Goal: Information Seeking & Learning: Learn about a topic

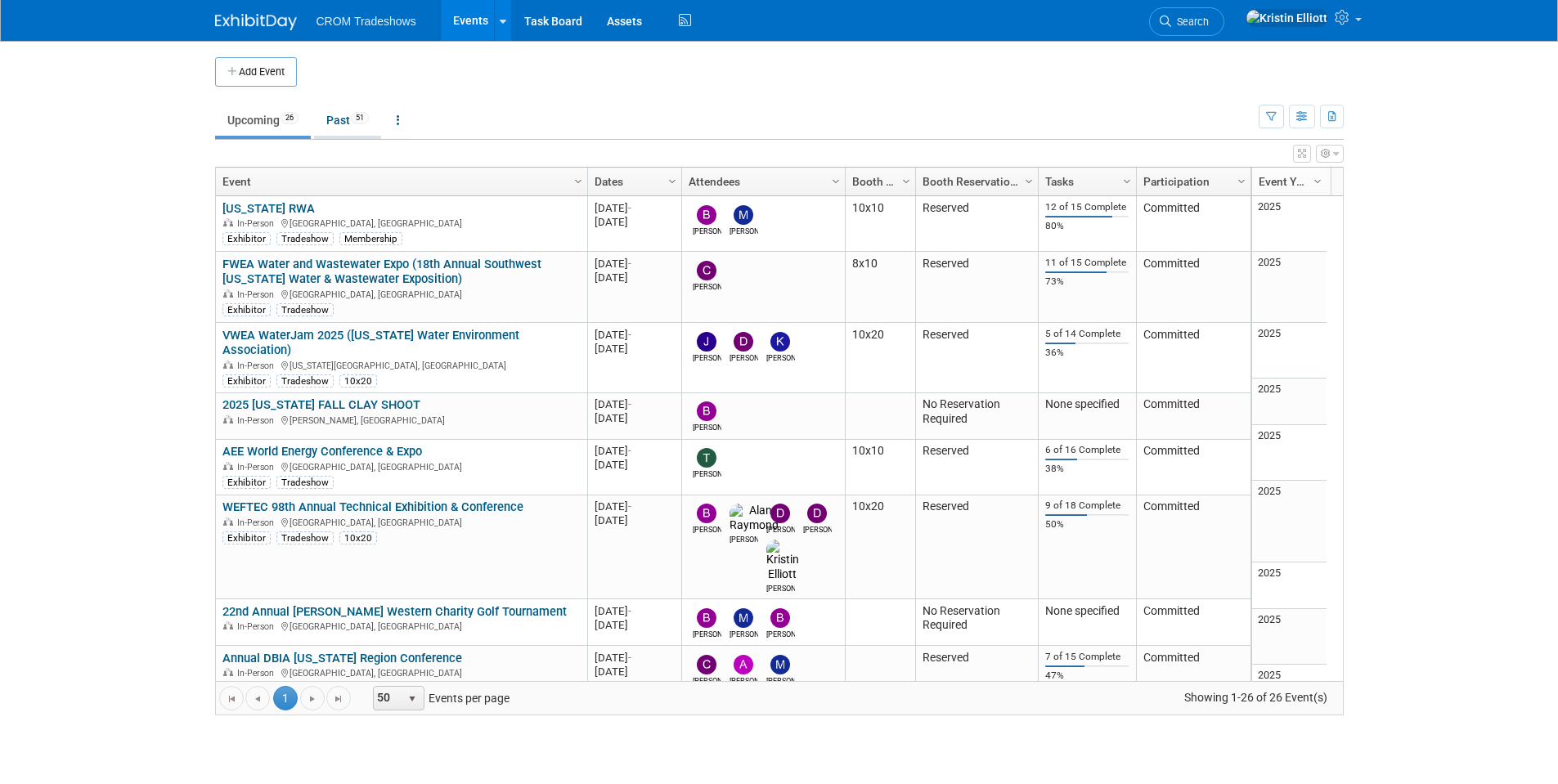
click at [363, 133] on link "Past 51" at bounding box center [348, 120] width 67 height 31
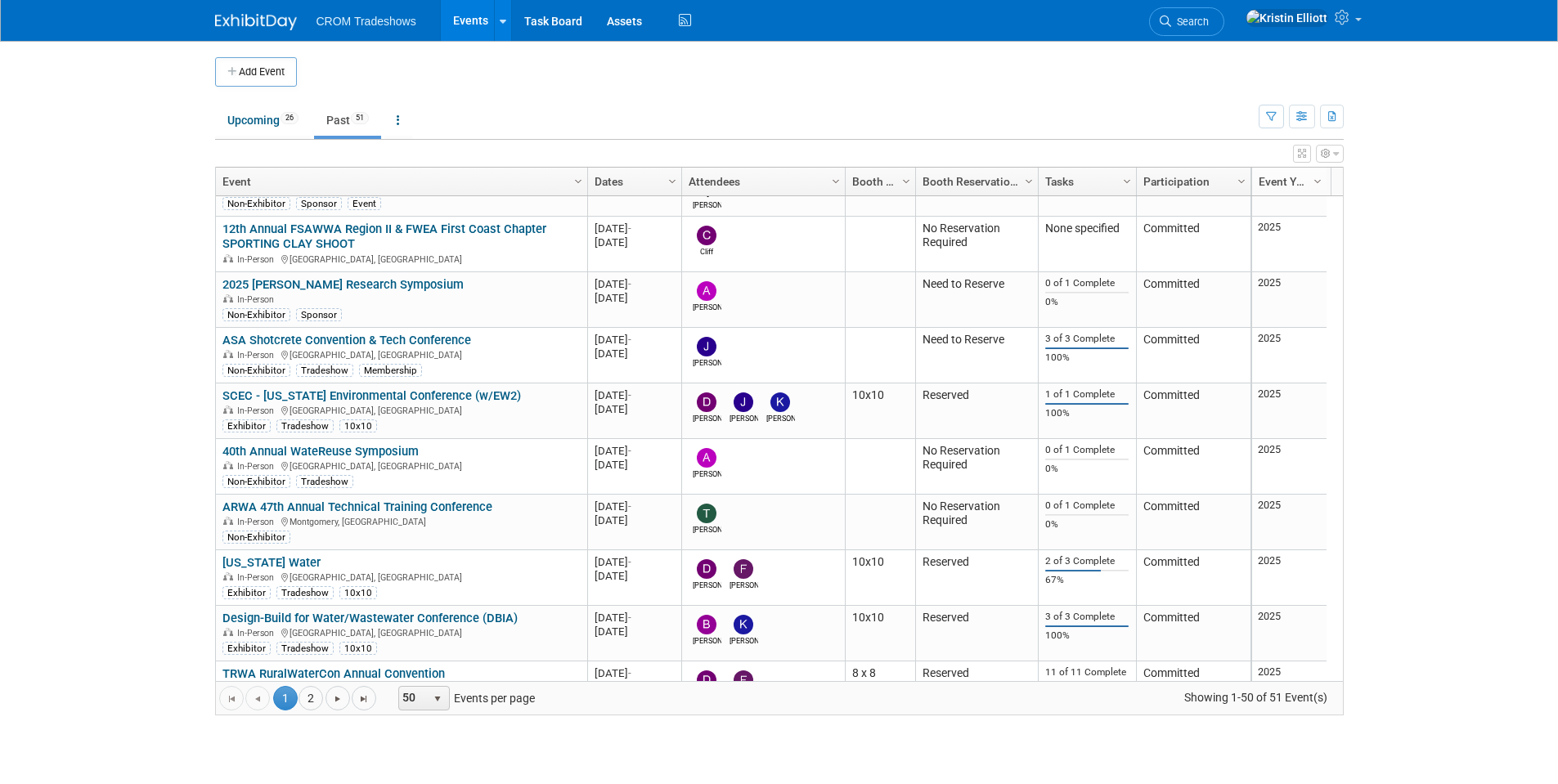
scroll to position [883, 0]
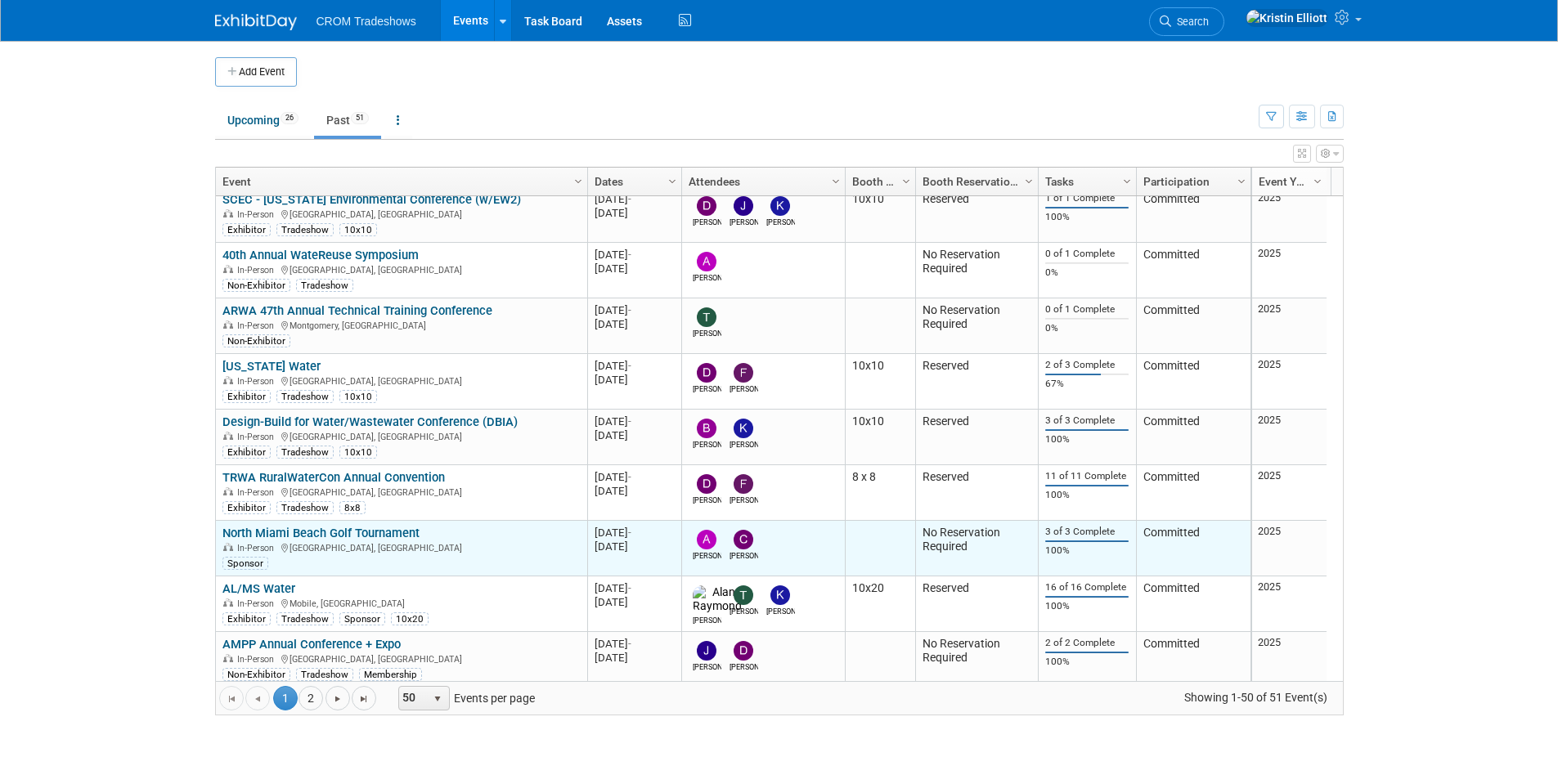
click at [352, 530] on link "North Miami Beach Golf Tournament" at bounding box center [321, 533] width 197 height 15
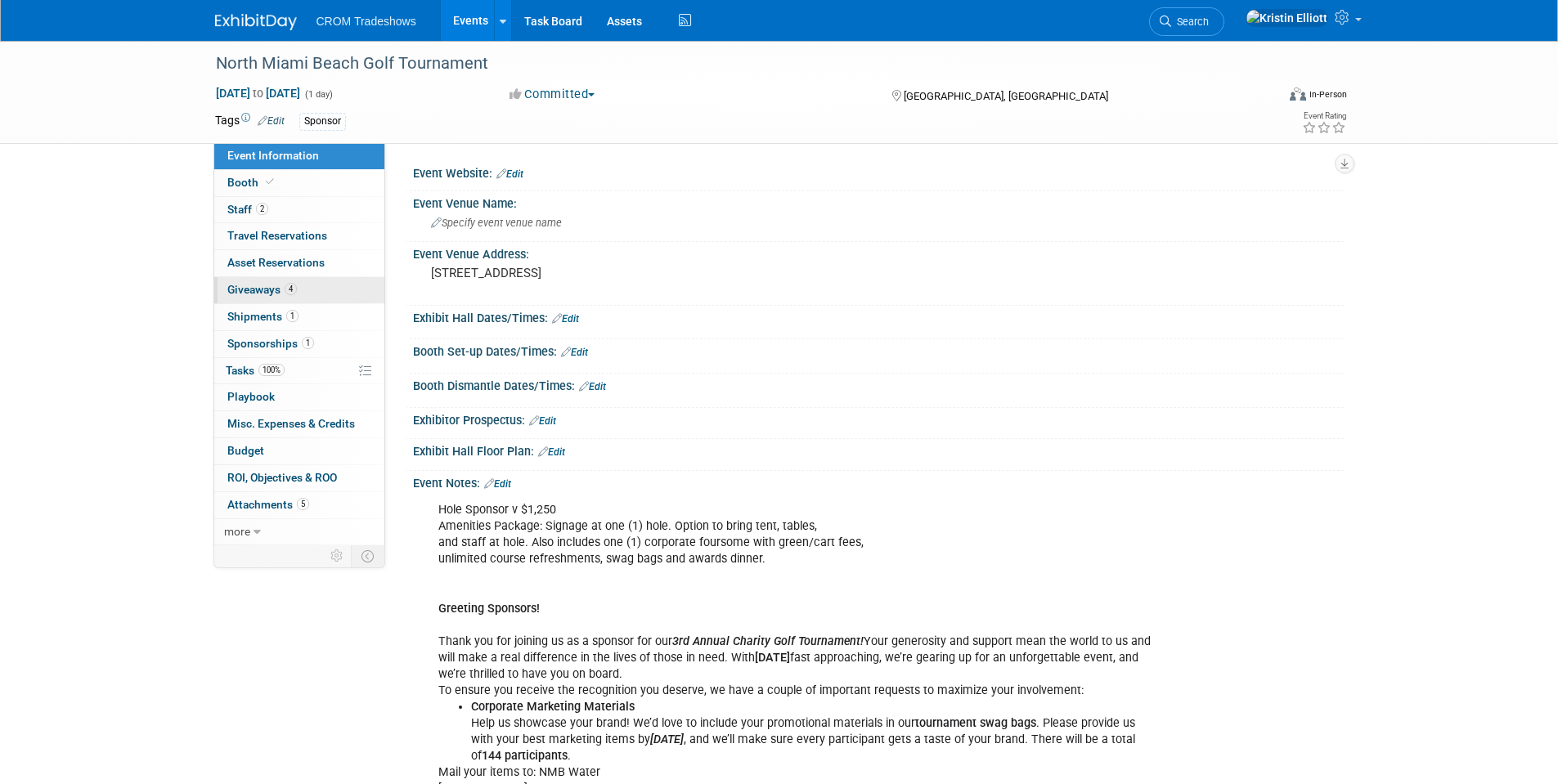
click at [271, 291] on span "Giveaways 4" at bounding box center [262, 290] width 69 height 13
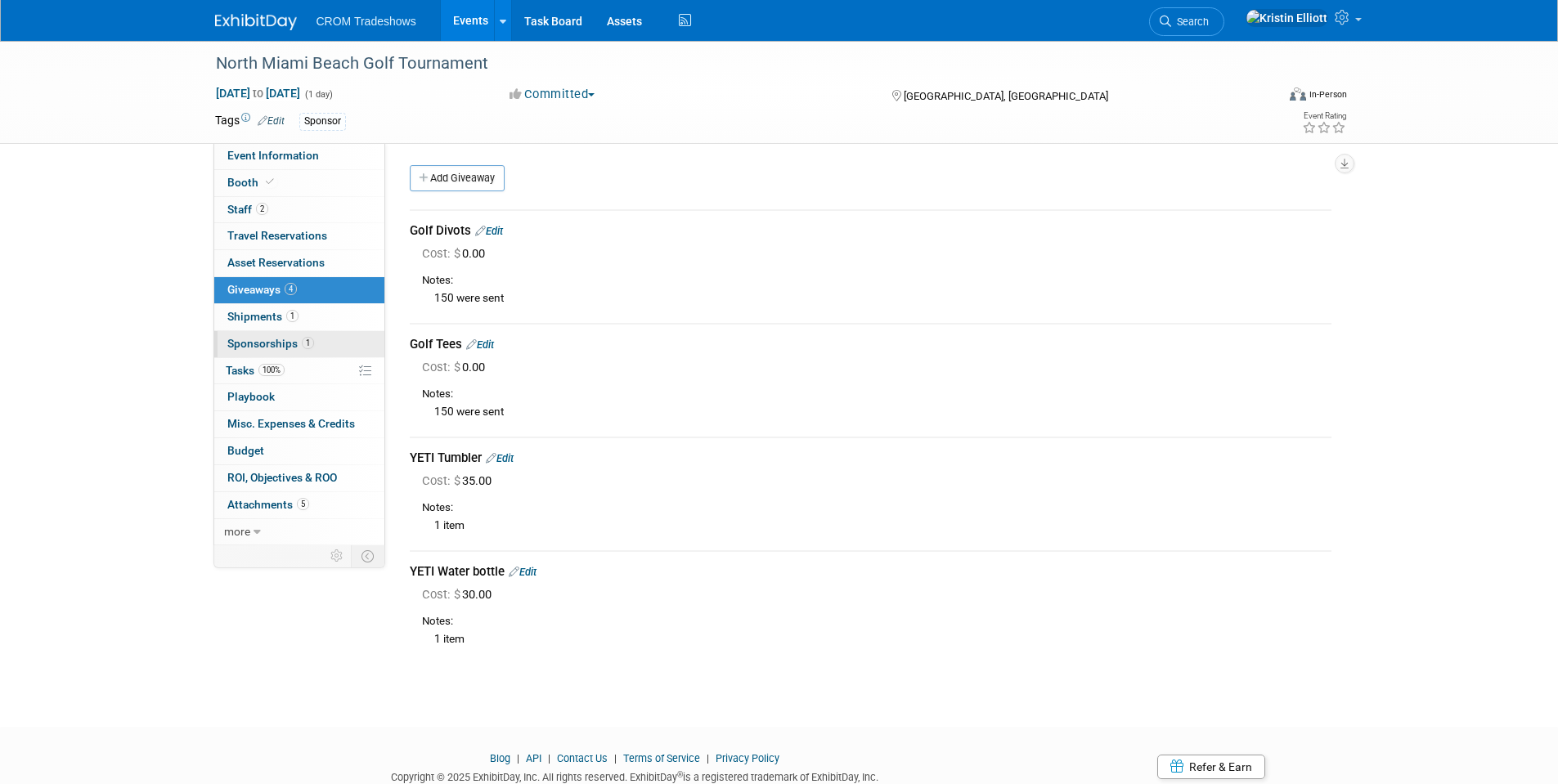
click at [305, 345] on span "1" at bounding box center [307, 342] width 12 height 12
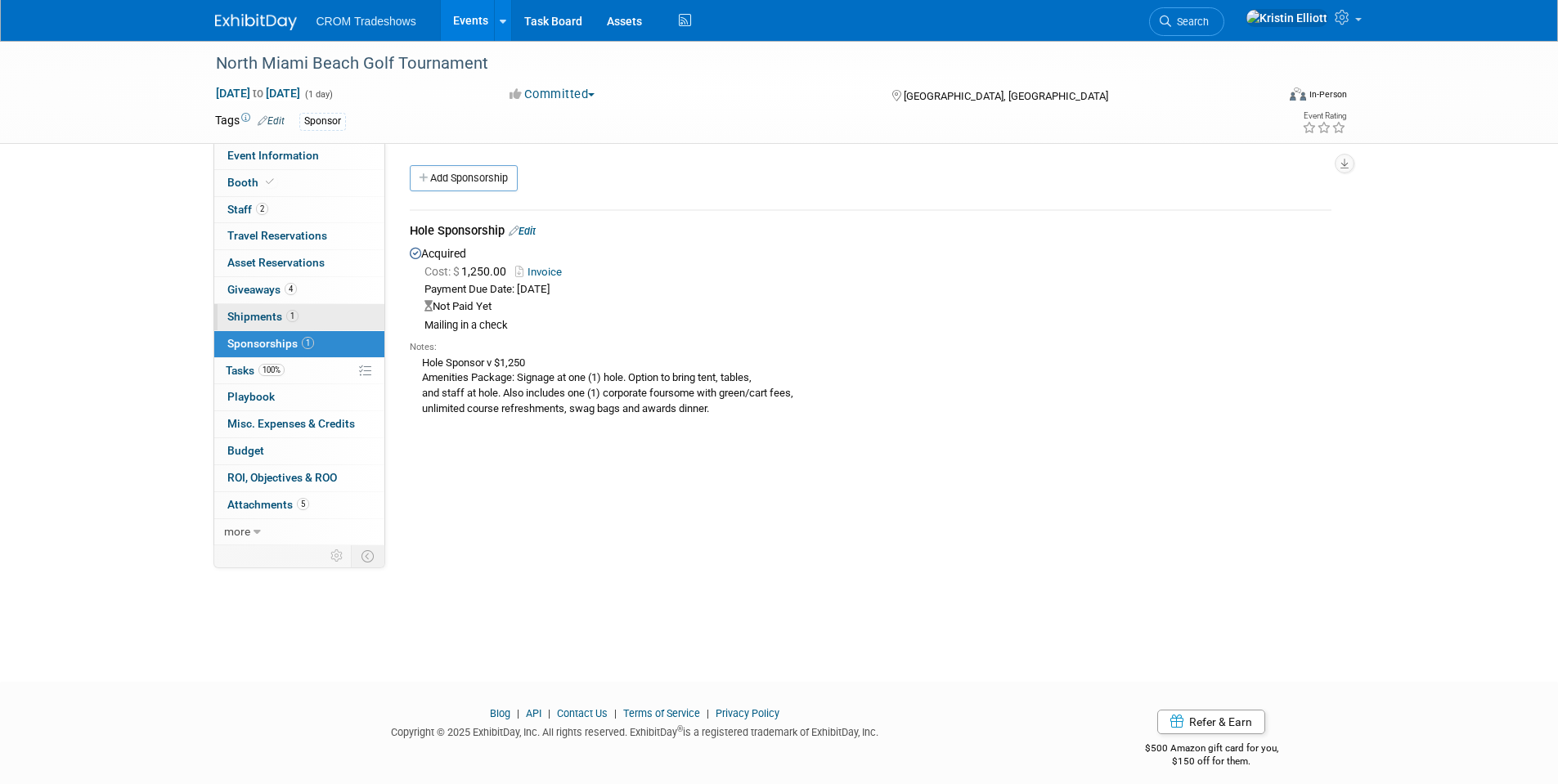
click at [294, 321] on span "1" at bounding box center [292, 315] width 12 height 12
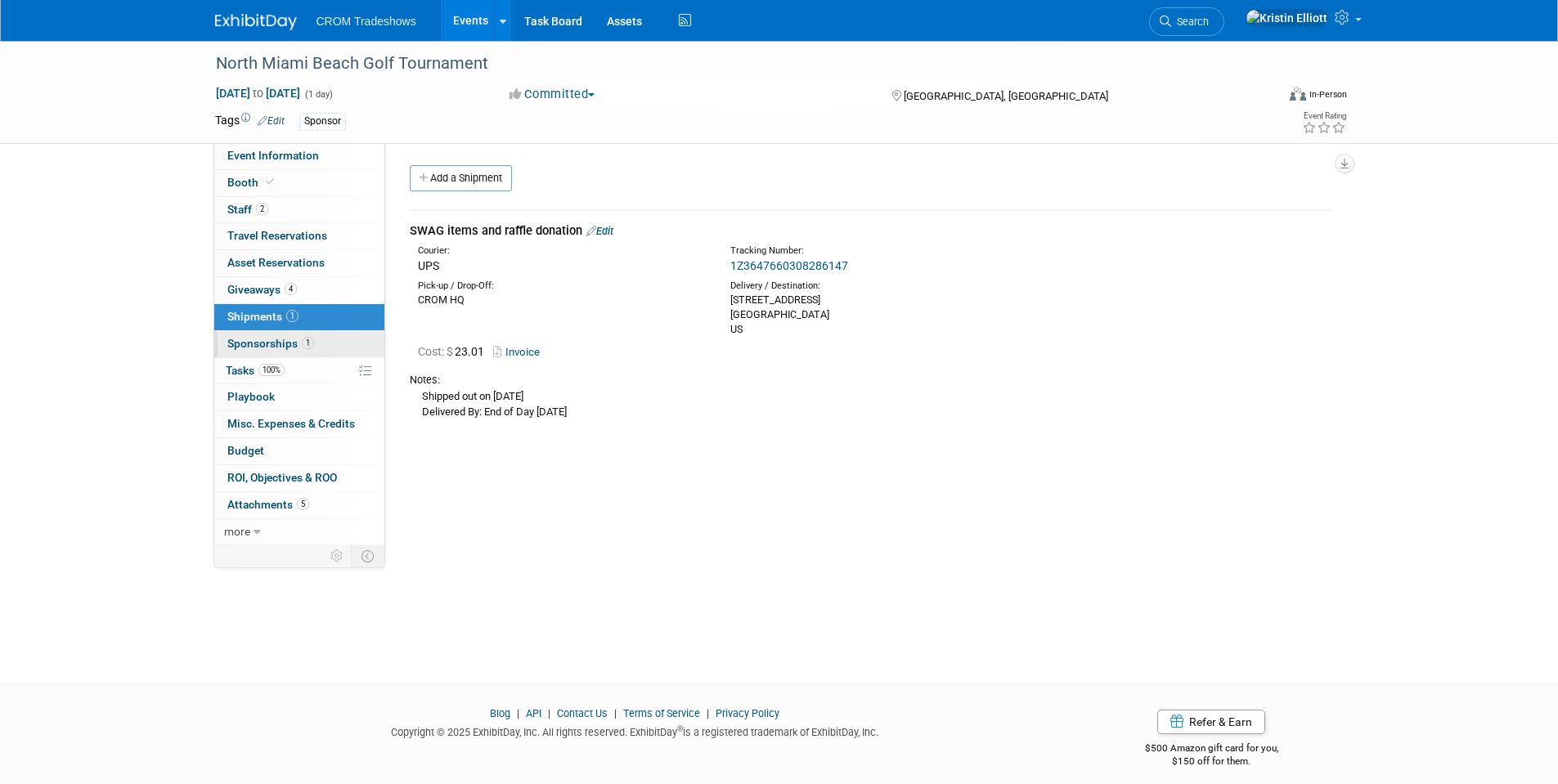
click at [268, 350] on link "1 Sponsorships 1" at bounding box center [299, 344] width 170 height 26
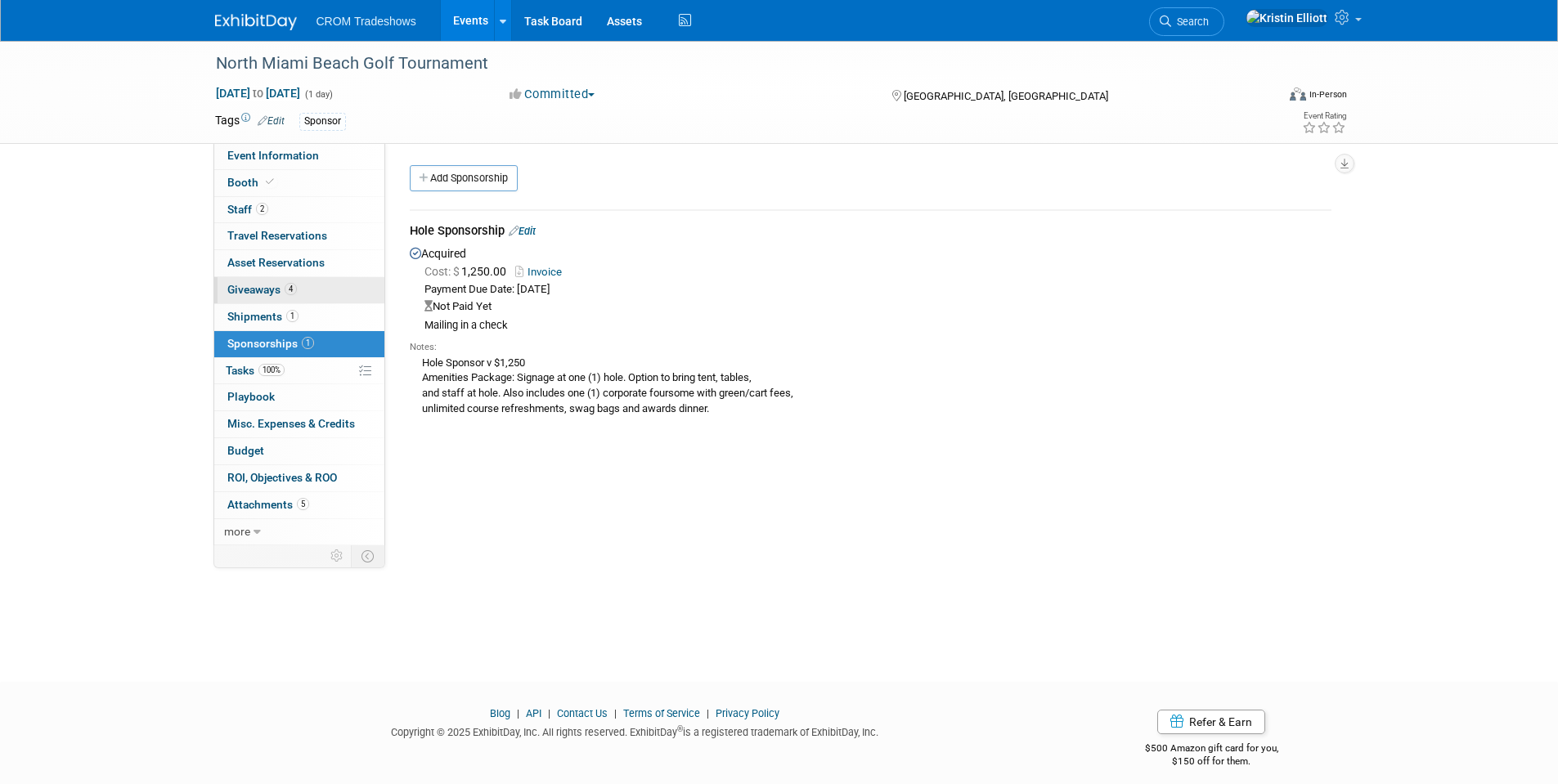
click at [283, 296] on link "4 Giveaways 4" at bounding box center [299, 290] width 170 height 26
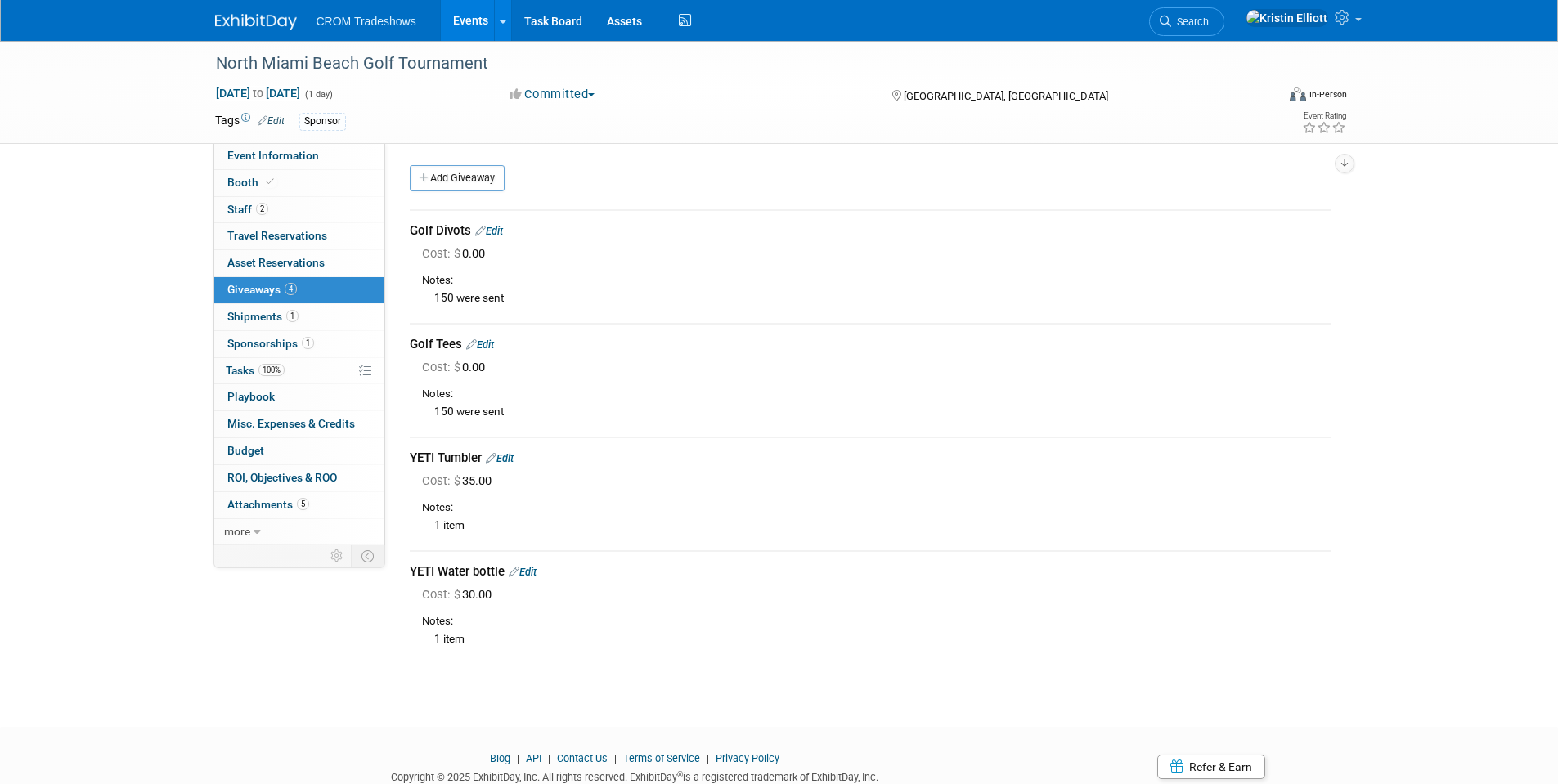
click at [477, 25] on link "Events" at bounding box center [471, 20] width 60 height 41
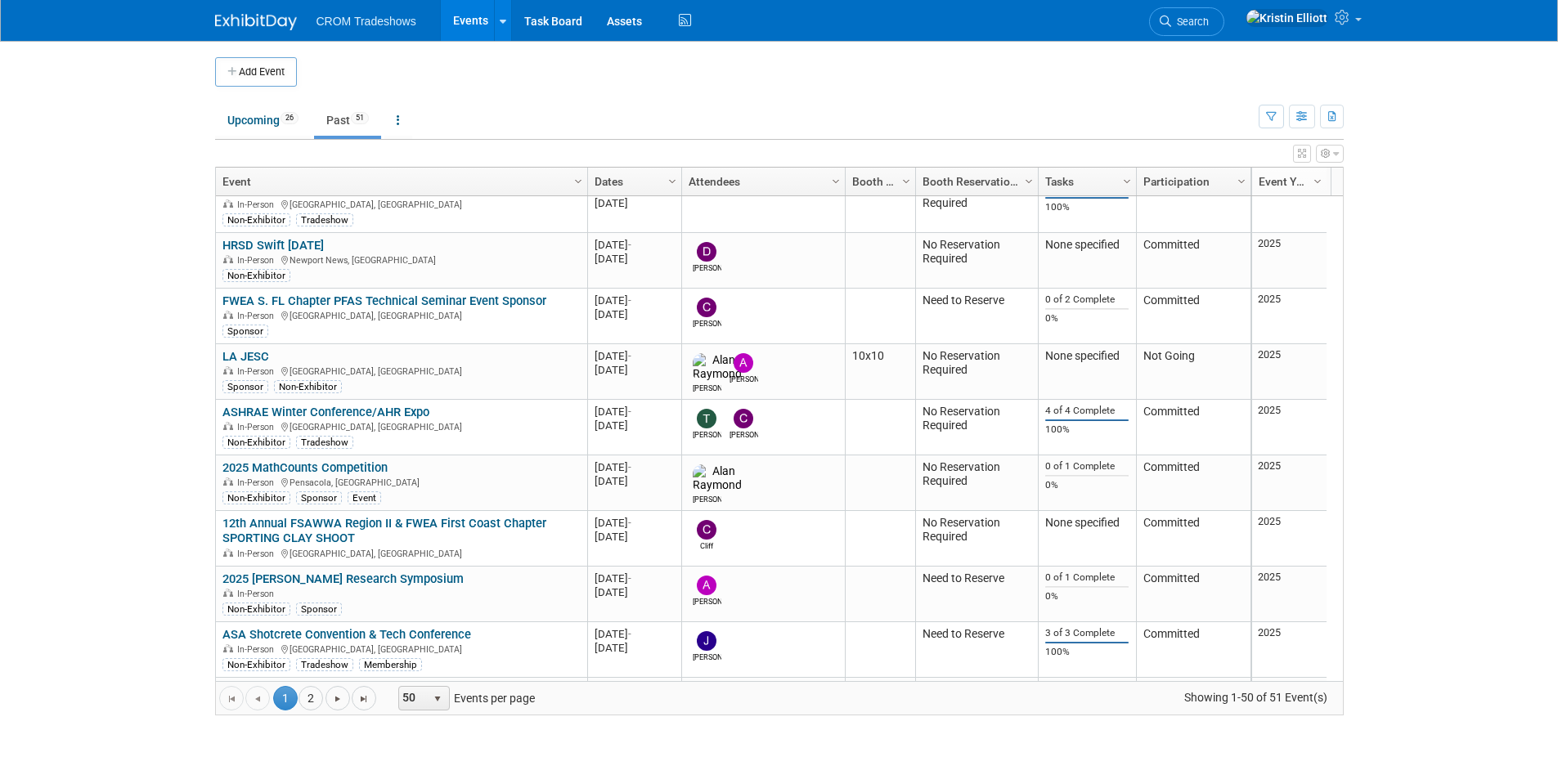
scroll to position [491, 0]
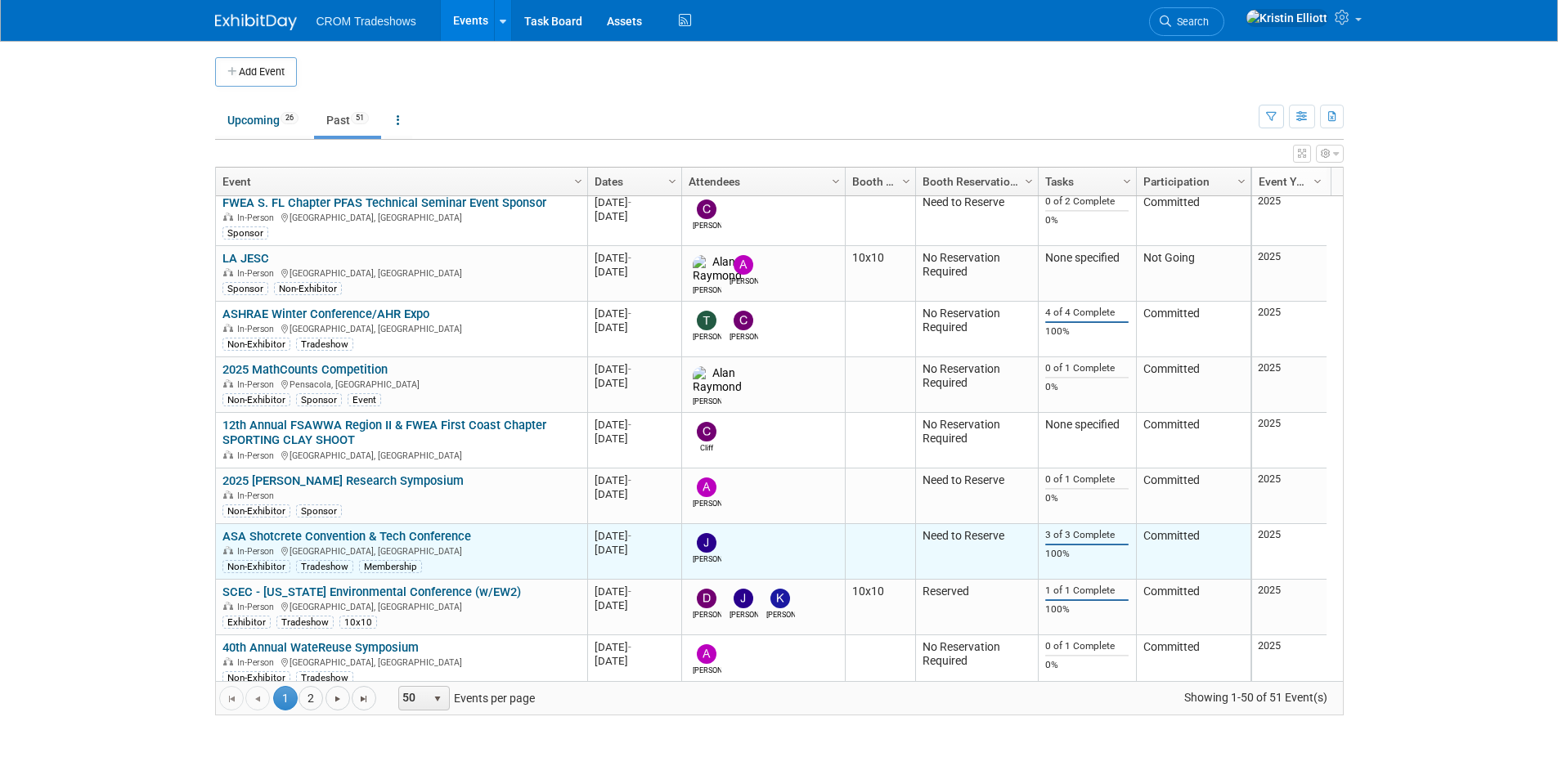
click at [356, 535] on link "ASA Shotcrete Convention & Tech Conference" at bounding box center [346, 536] width 249 height 15
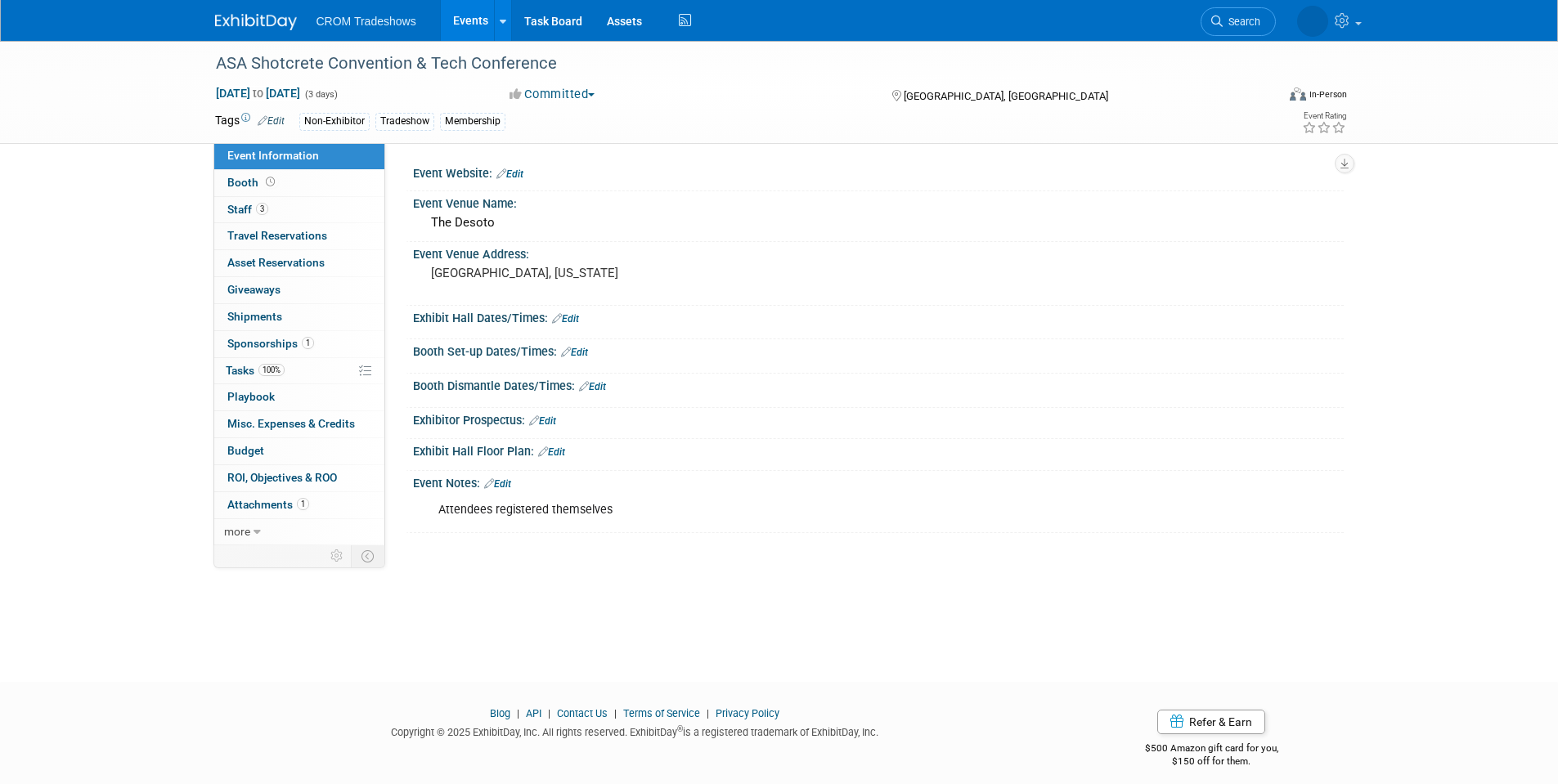
click at [316, 344] on link "1 Sponsorships 1" at bounding box center [299, 344] width 170 height 26
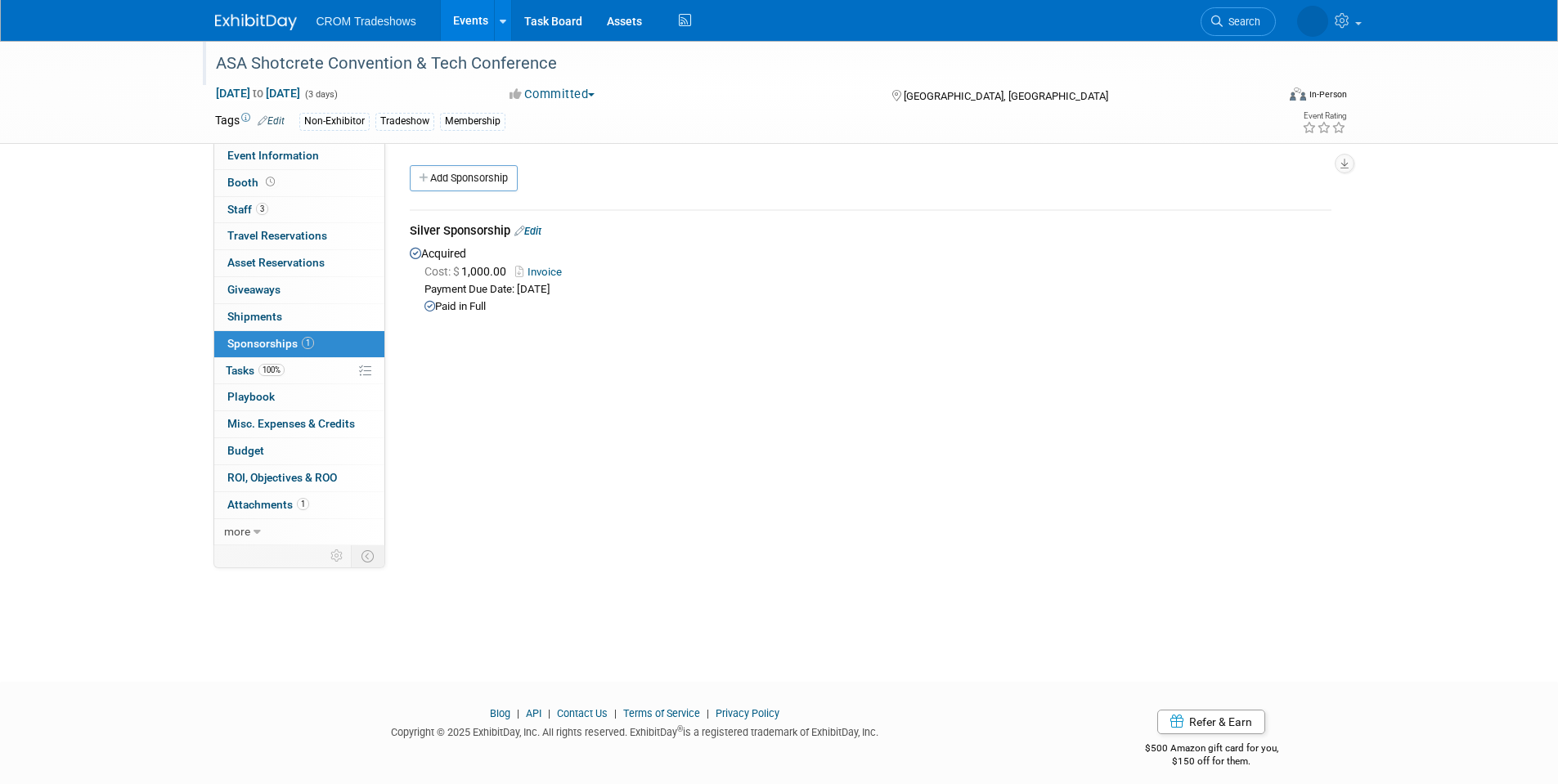
click at [360, 65] on div "ASA Shotcrete Convention & Tech Conference" at bounding box center [731, 64] width 1041 height 29
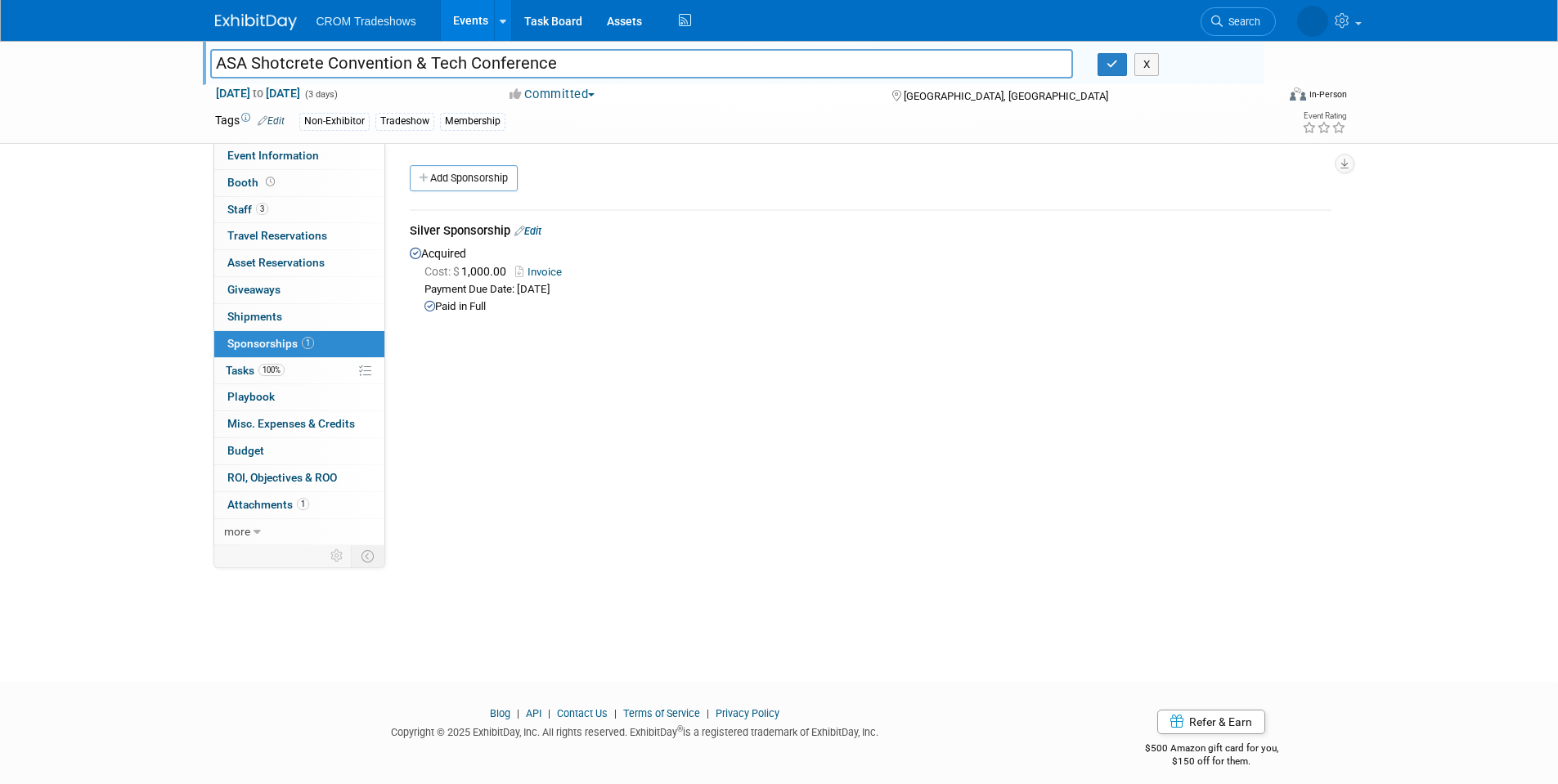
click at [360, 65] on input "ASA Shotcrete Convention & Tech Conference" at bounding box center [642, 63] width 864 height 28
click at [319, 165] on link "Event Information" at bounding box center [299, 156] width 170 height 26
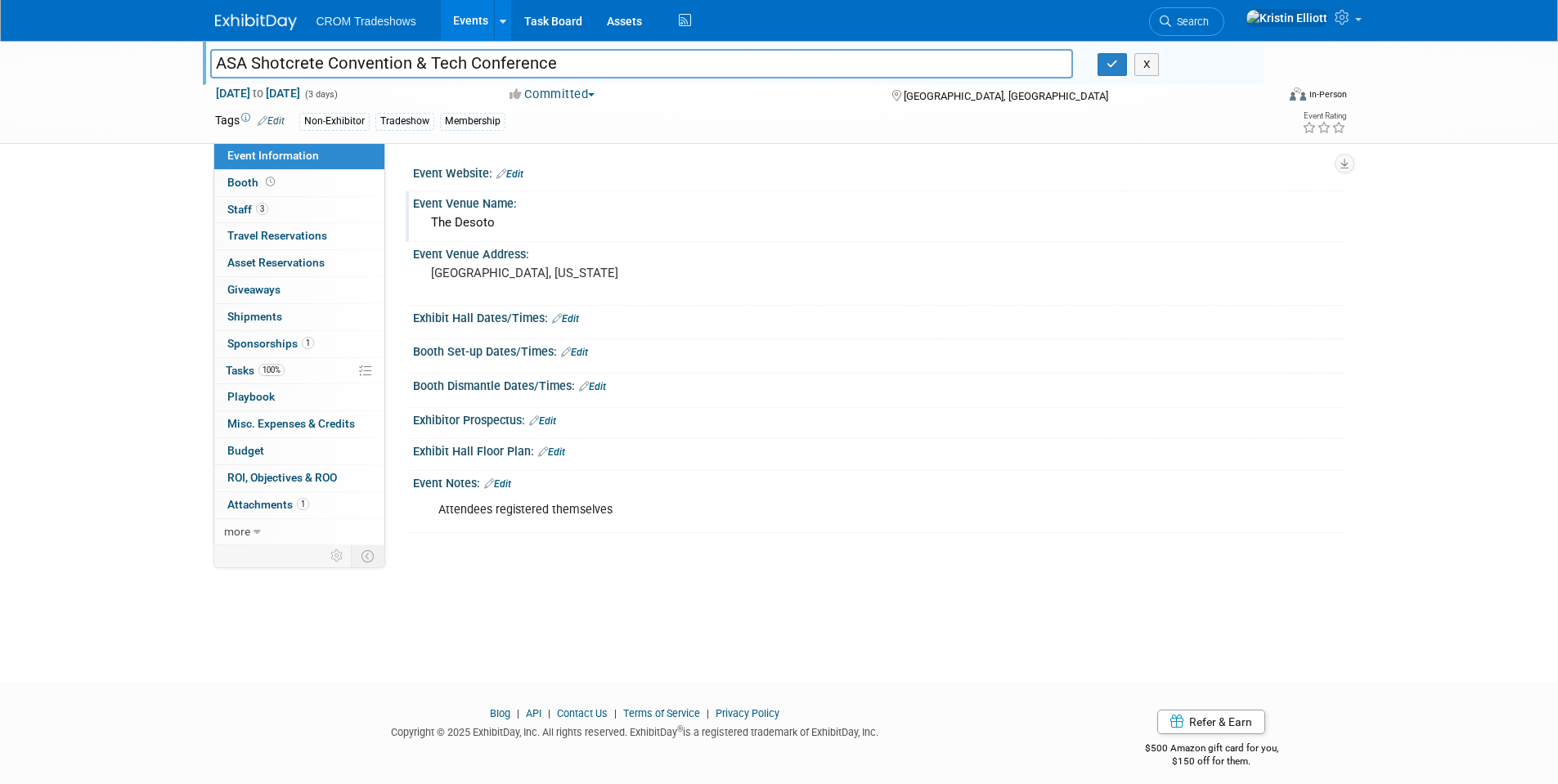
click at [465, 232] on div "The Desoto" at bounding box center [878, 223] width 907 height 25
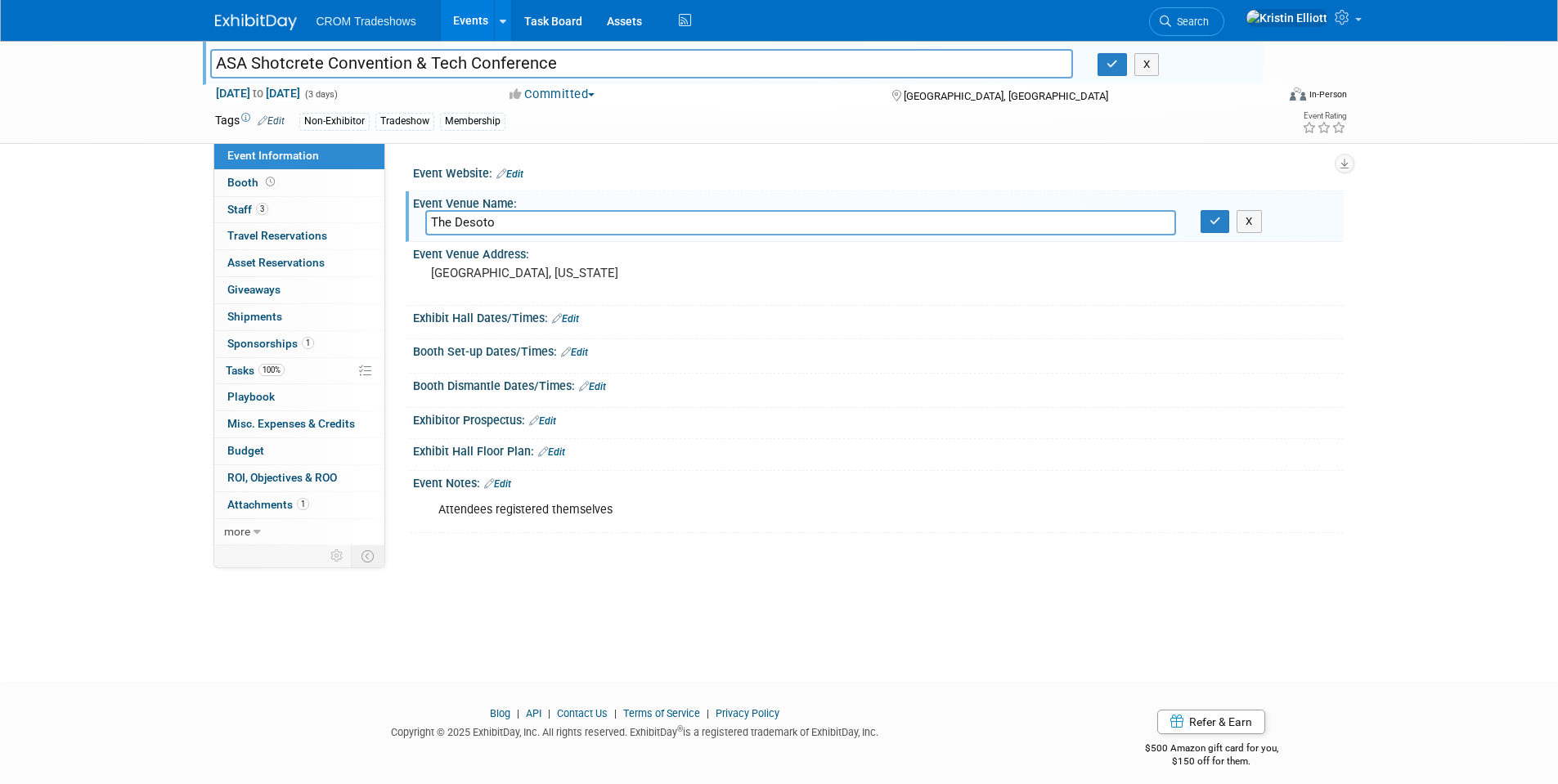
click at [466, 227] on input "The Desoto" at bounding box center [801, 223] width 751 height 25
click at [481, 22] on link "Events" at bounding box center [471, 20] width 60 height 41
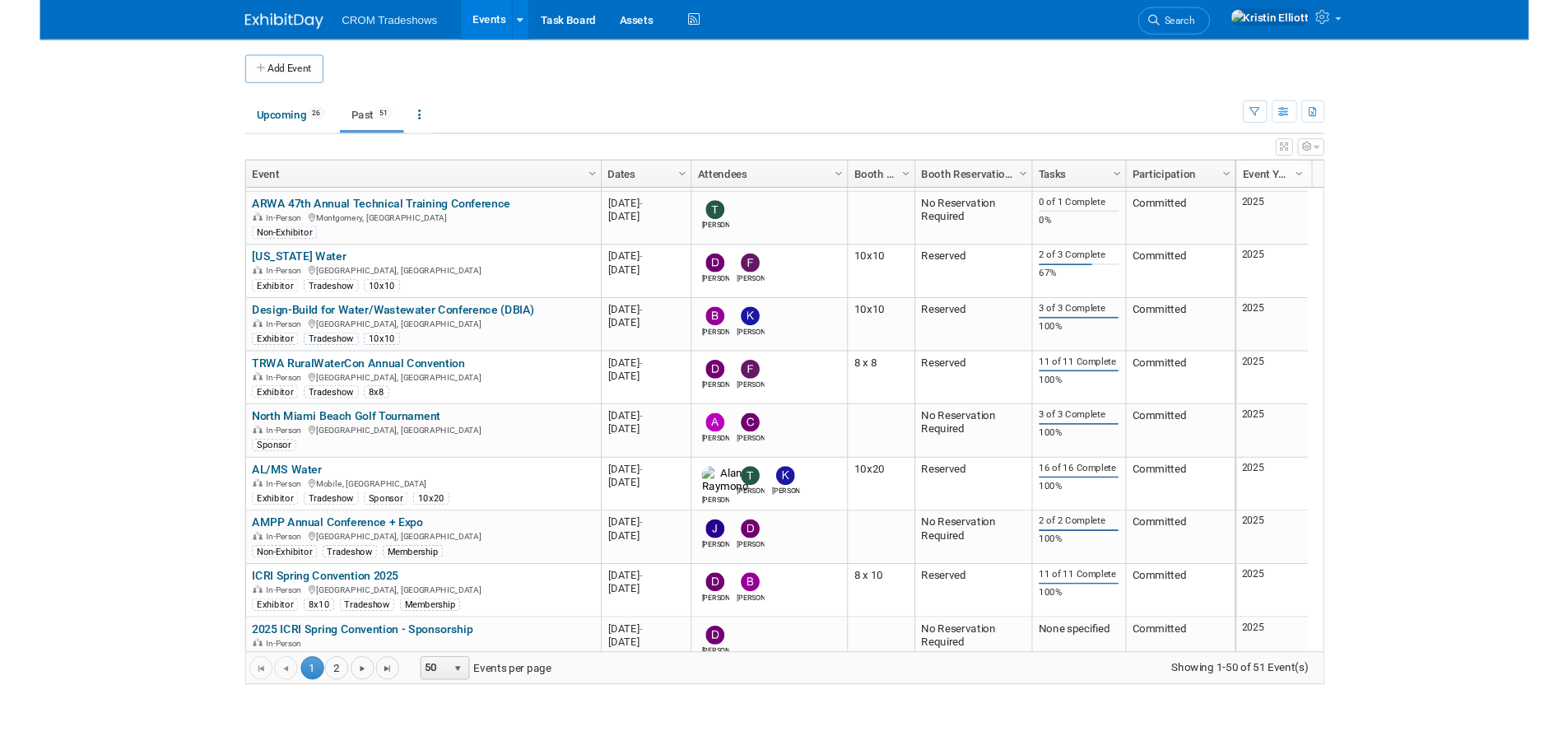
scroll to position [1086, 0]
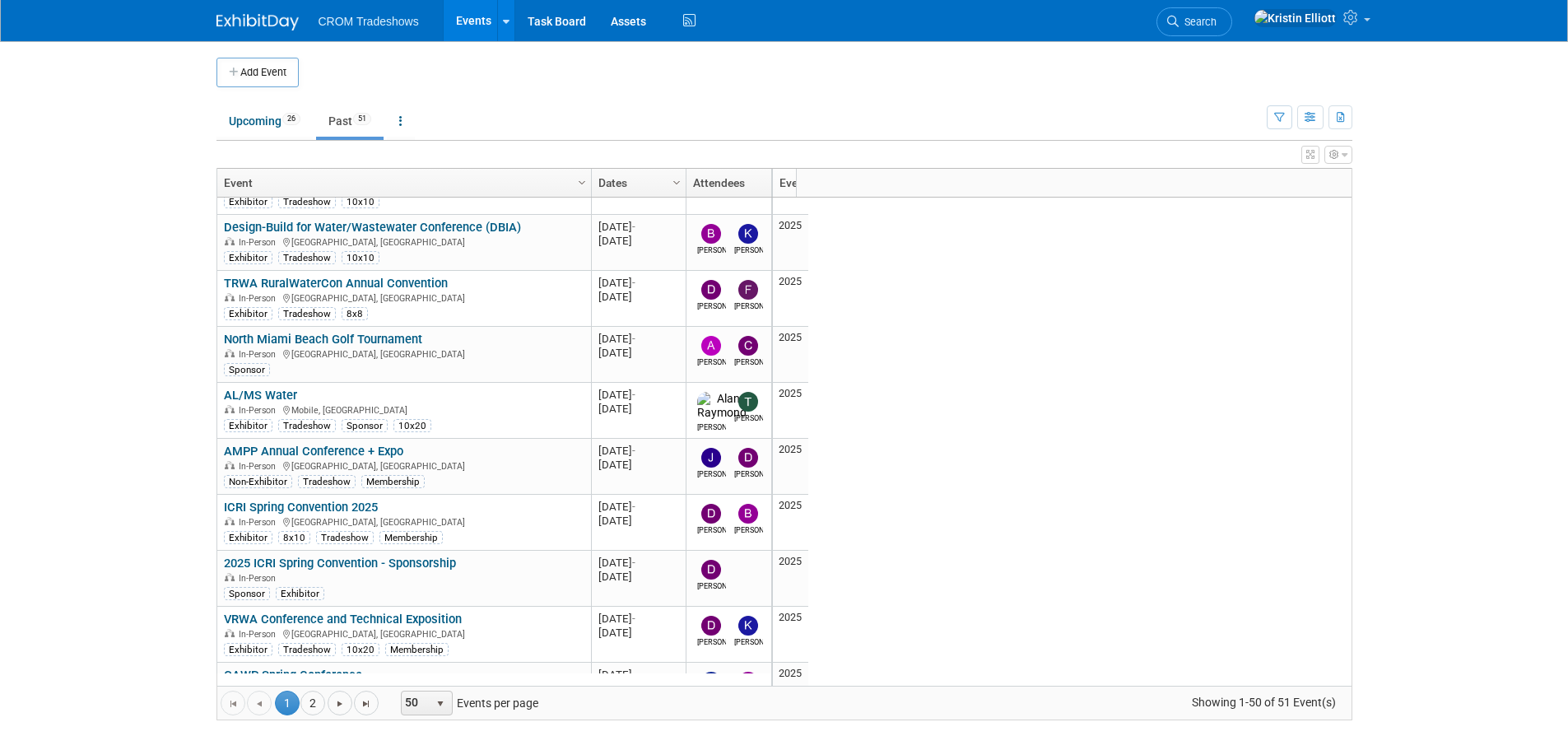
click at [712, 78] on td at bounding box center [798, 72] width 999 height 29
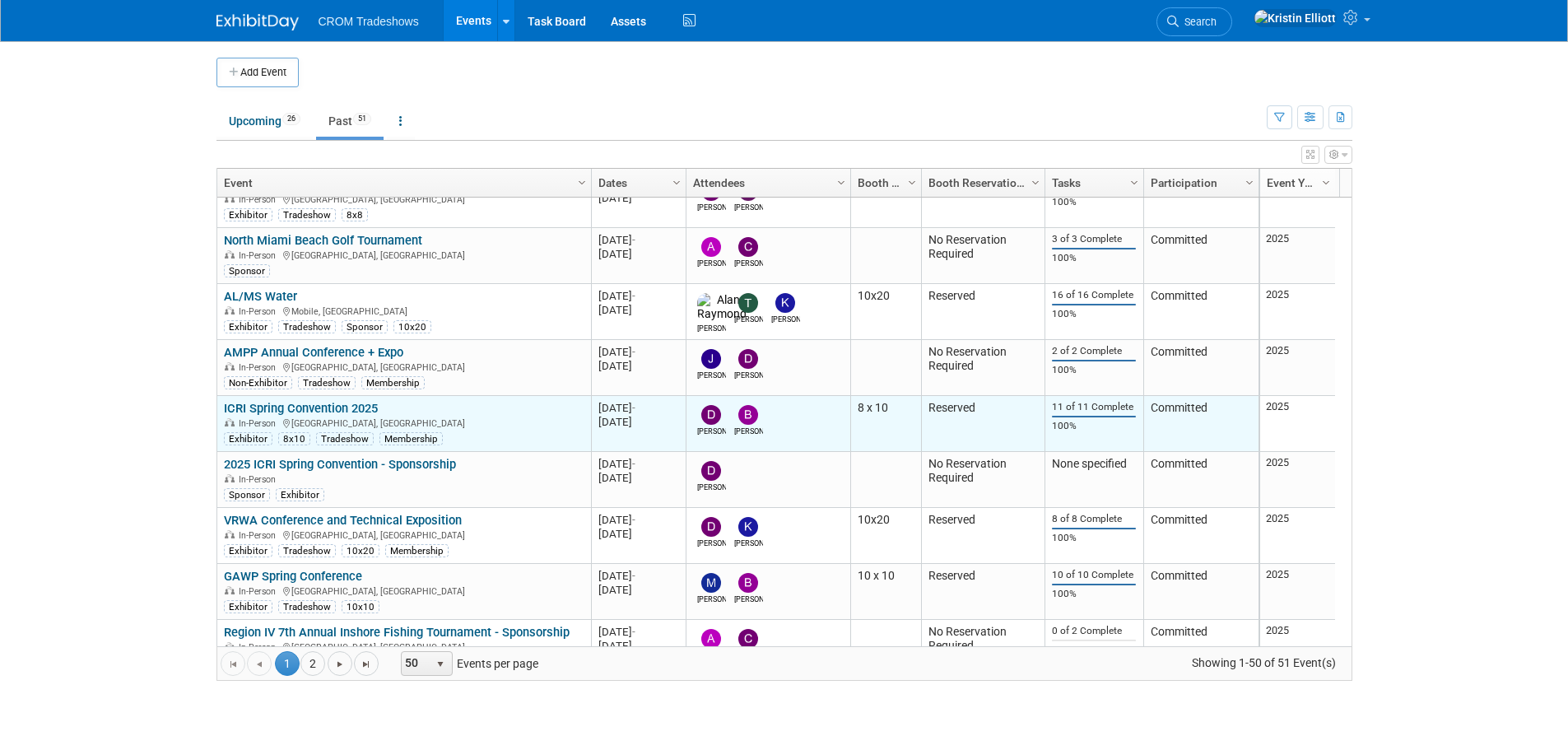
drag, startPoint x: 312, startPoint y: 403, endPoint x: 458, endPoint y: 443, distance: 151.4
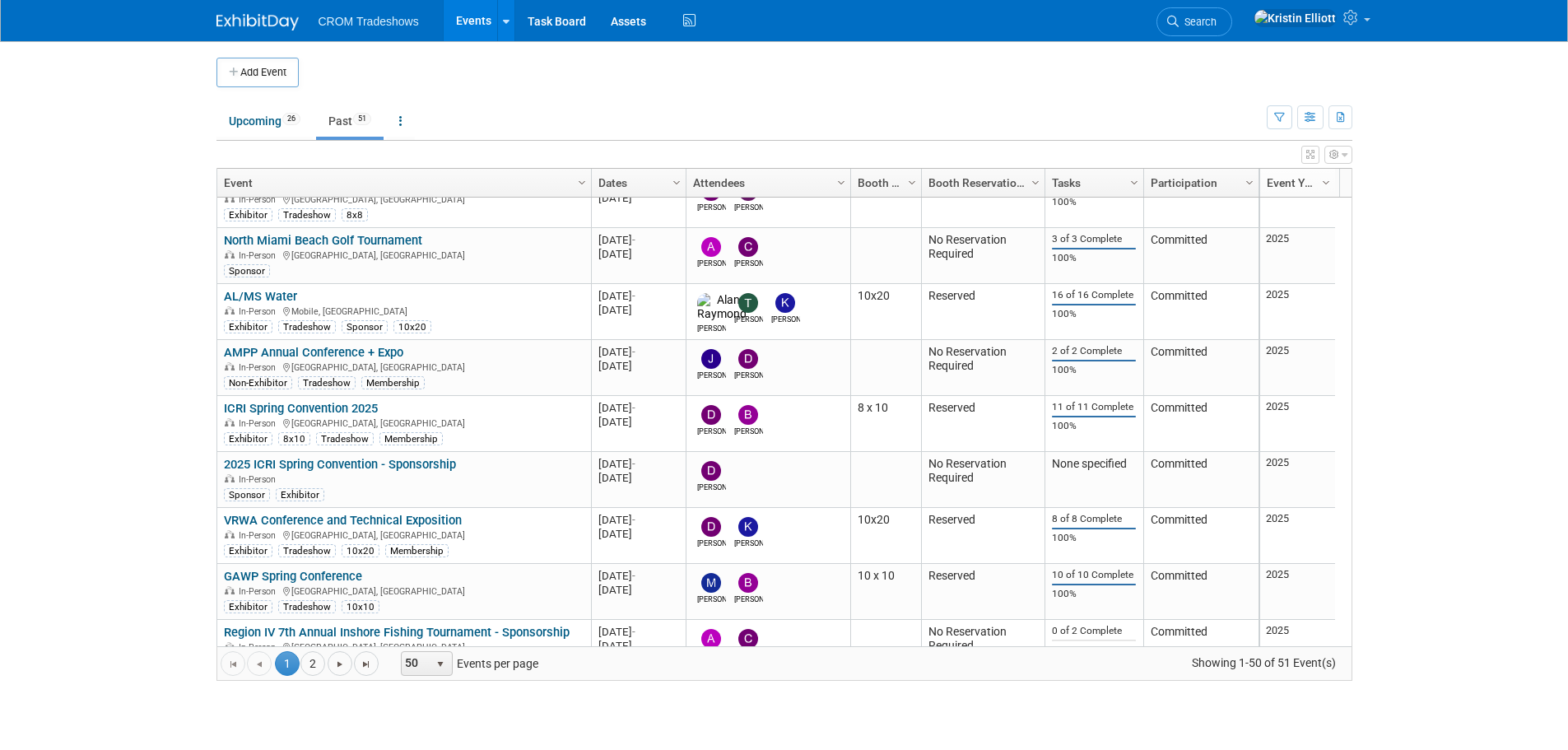
click at [312, 403] on link "ICRI Spring Convention 2025" at bounding box center [301, 408] width 154 height 15
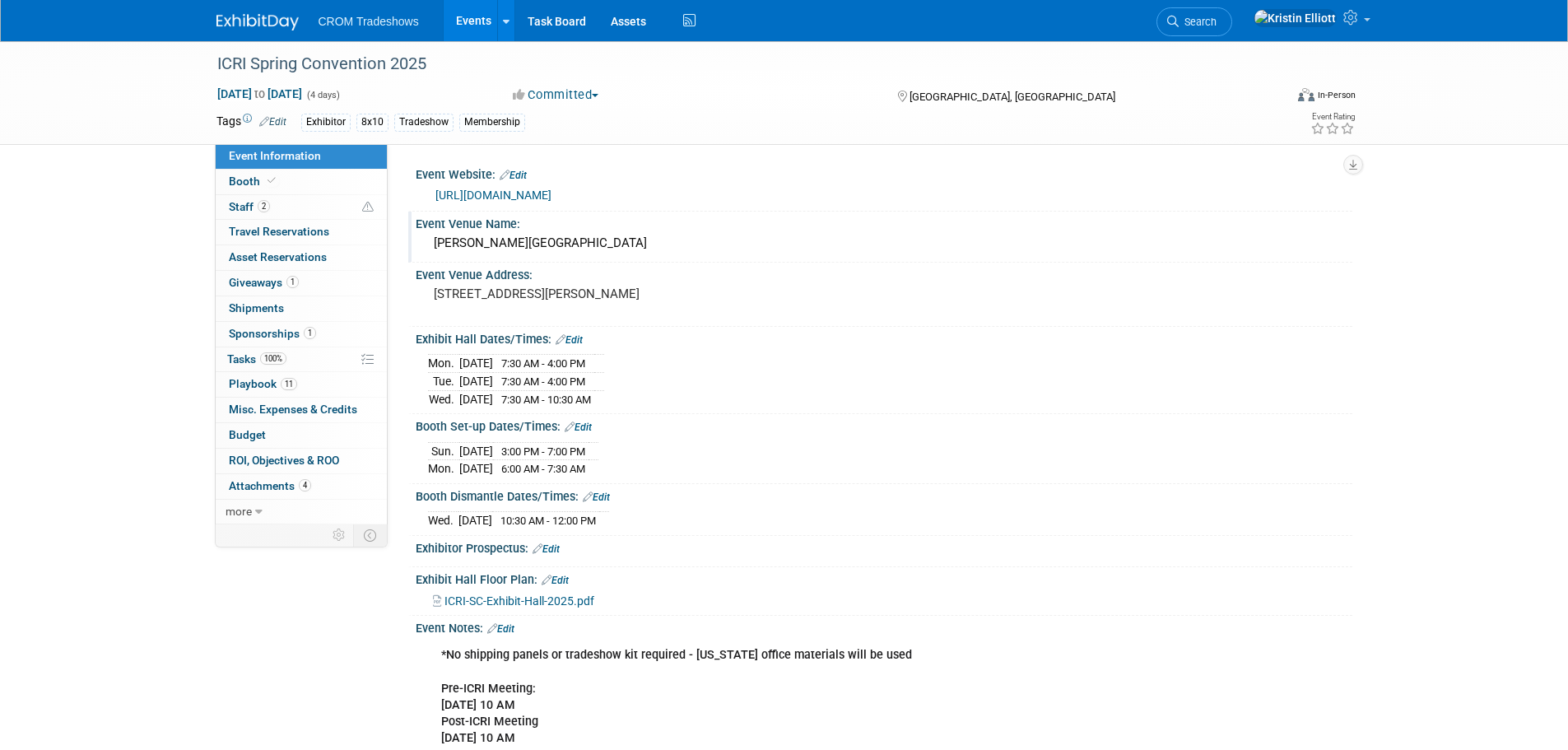
click at [547, 244] on div "[PERSON_NAME][GEOGRAPHIC_DATA]" at bounding box center [884, 243] width 912 height 26
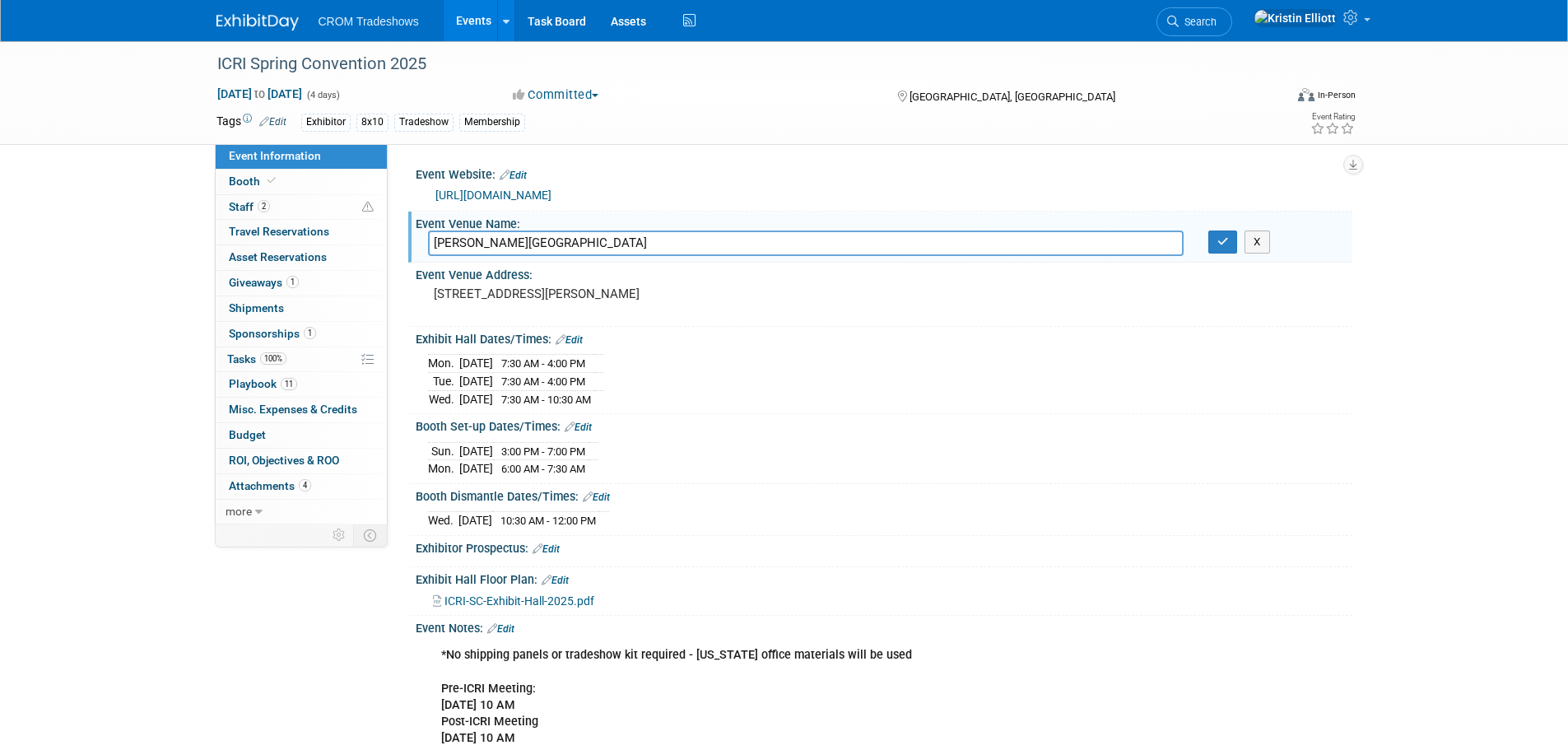
click at [547, 244] on input "Austin Marriott Downtown" at bounding box center [806, 243] width 756 height 26
click at [267, 187] on span "Booth" at bounding box center [254, 181] width 50 height 13
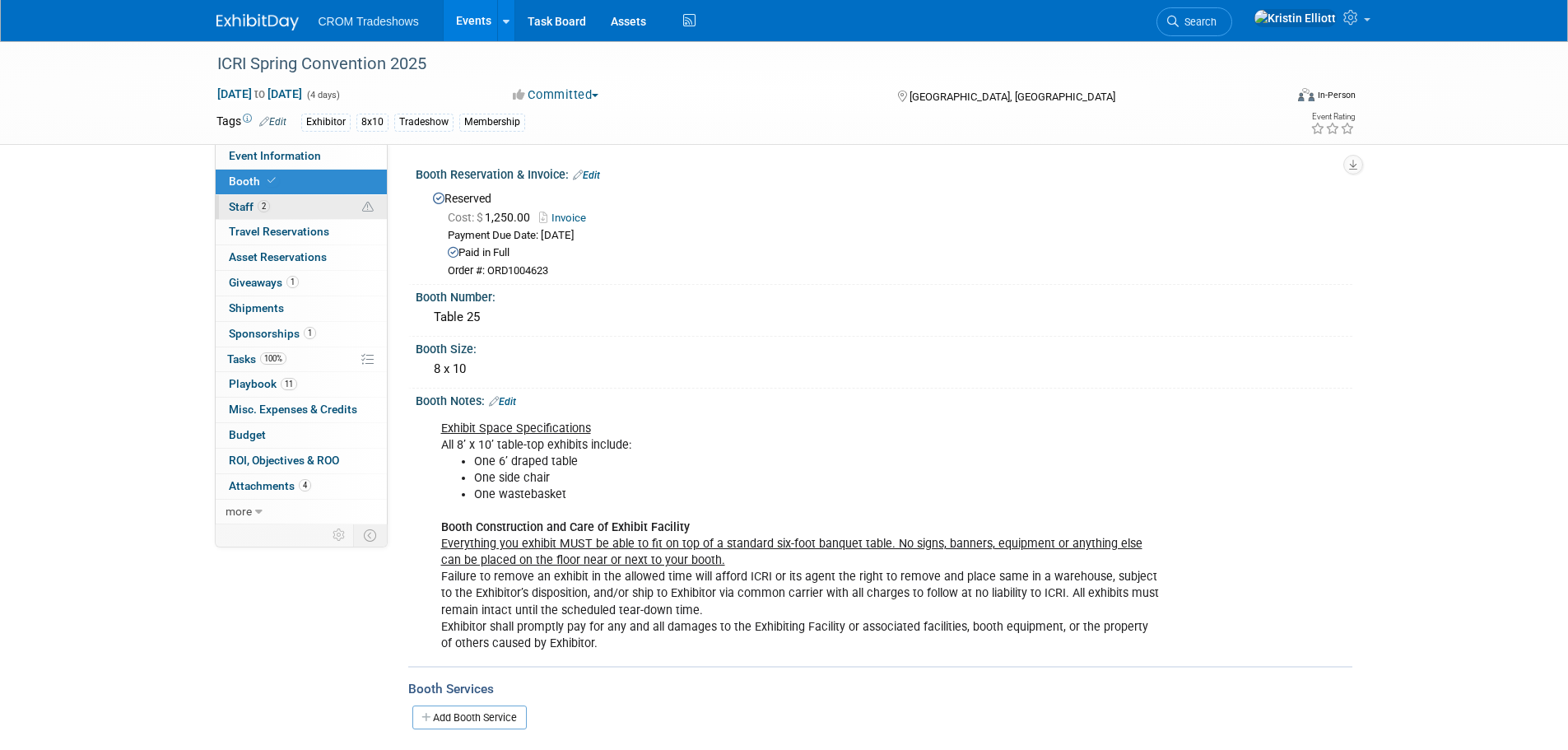
click at [265, 195] on link "2 Staff 2" at bounding box center [301, 207] width 171 height 25
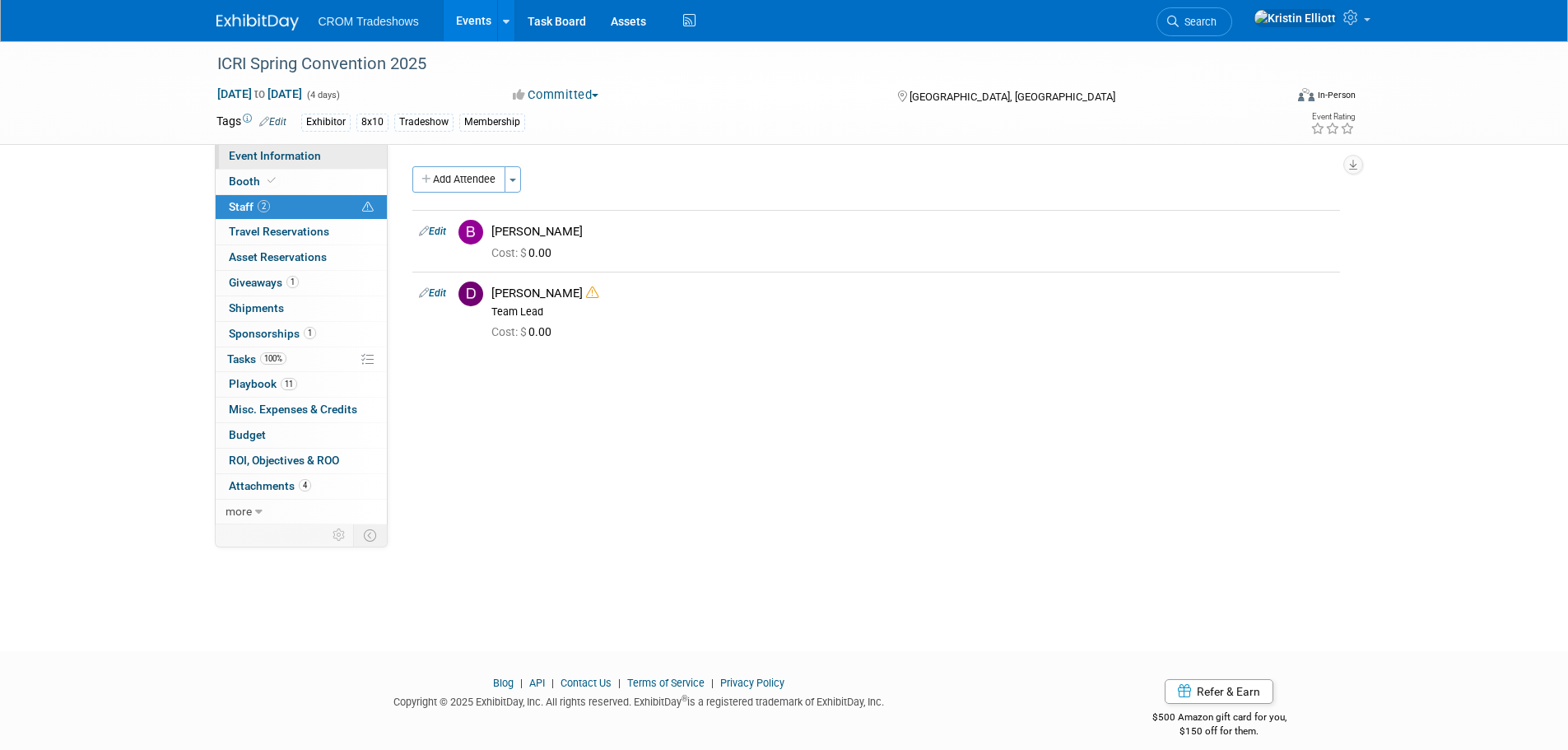
click at [272, 159] on span "Event Information" at bounding box center [275, 155] width 93 height 13
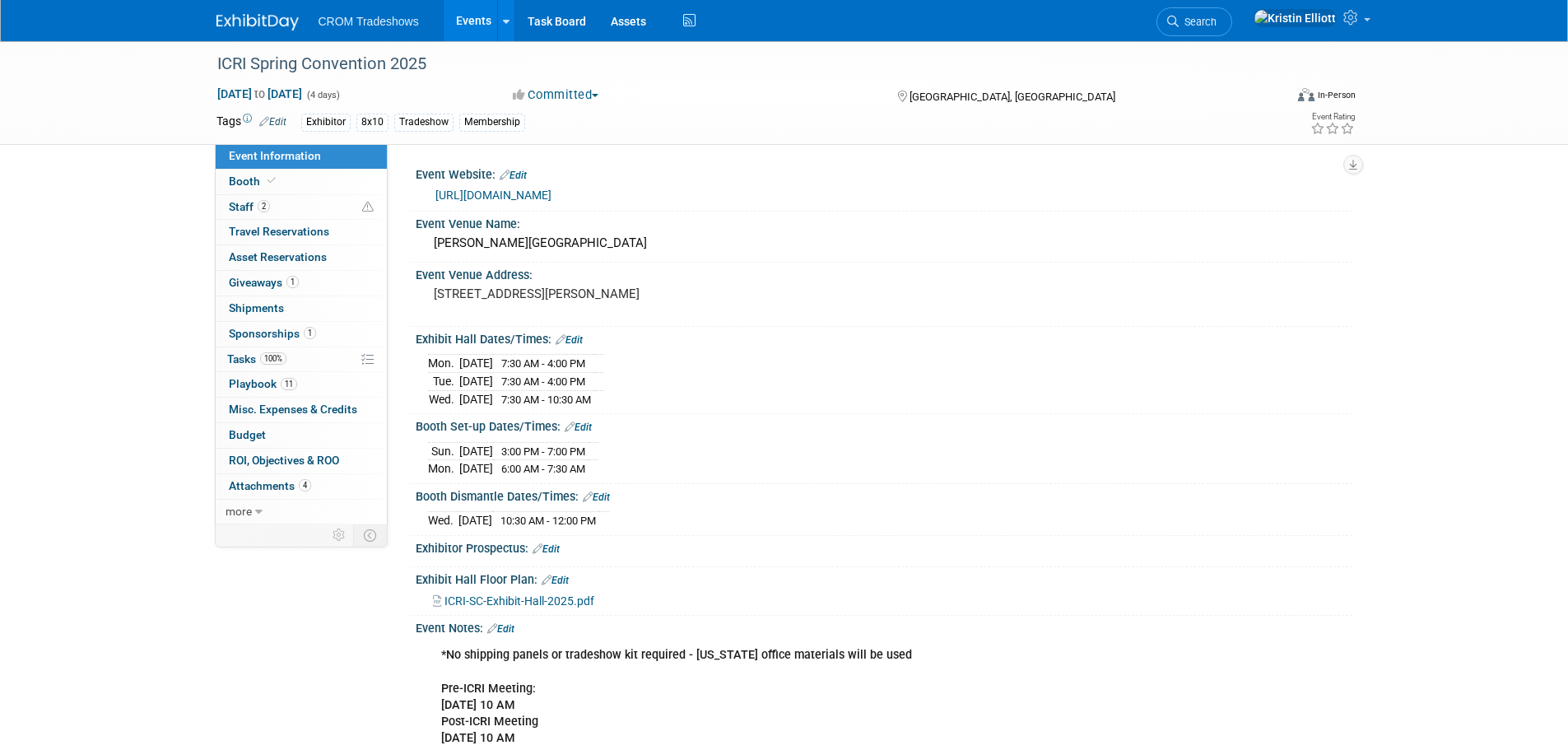
click at [478, 13] on link "Events" at bounding box center [474, 20] width 61 height 41
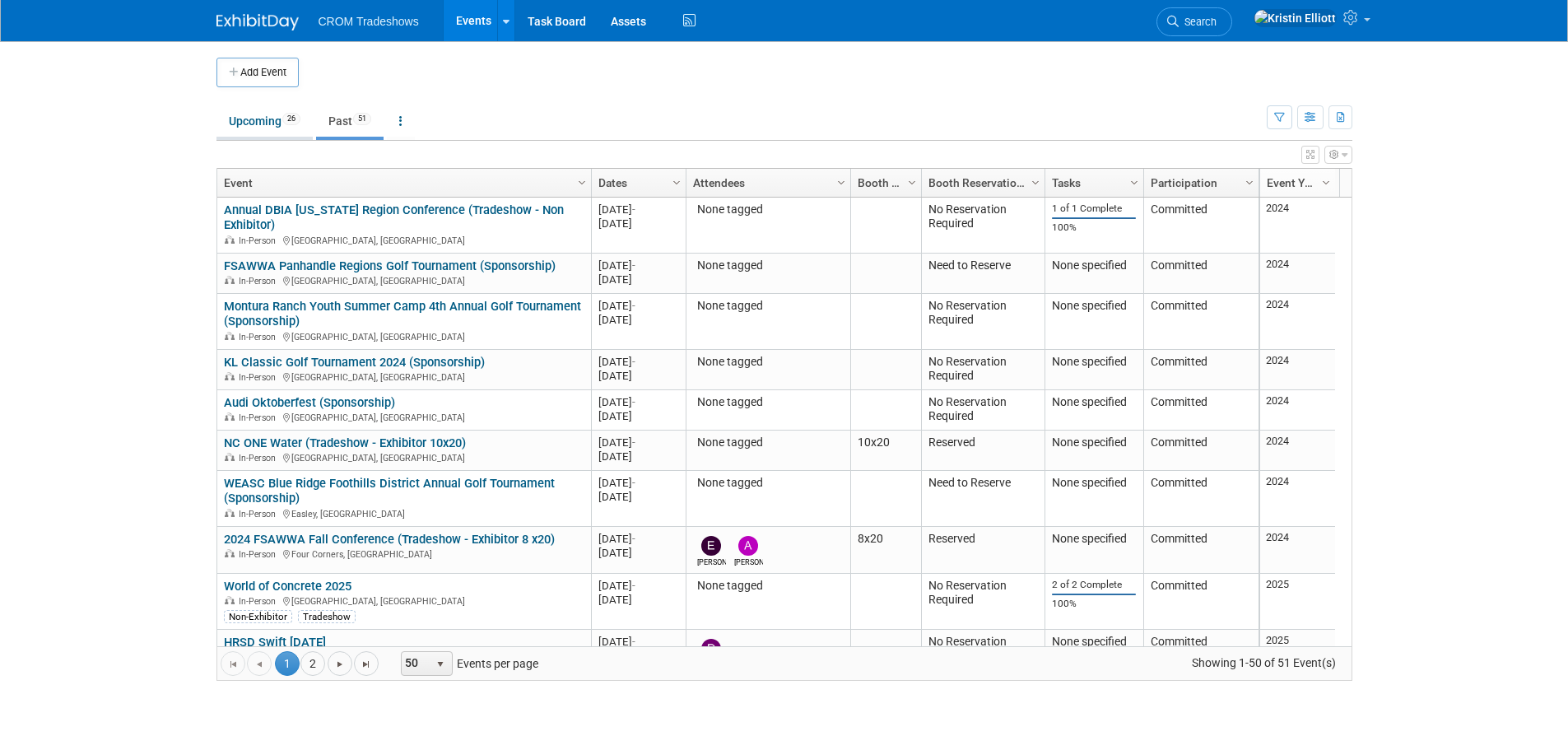
click at [280, 116] on link "Upcoming 26" at bounding box center [264, 121] width 96 height 31
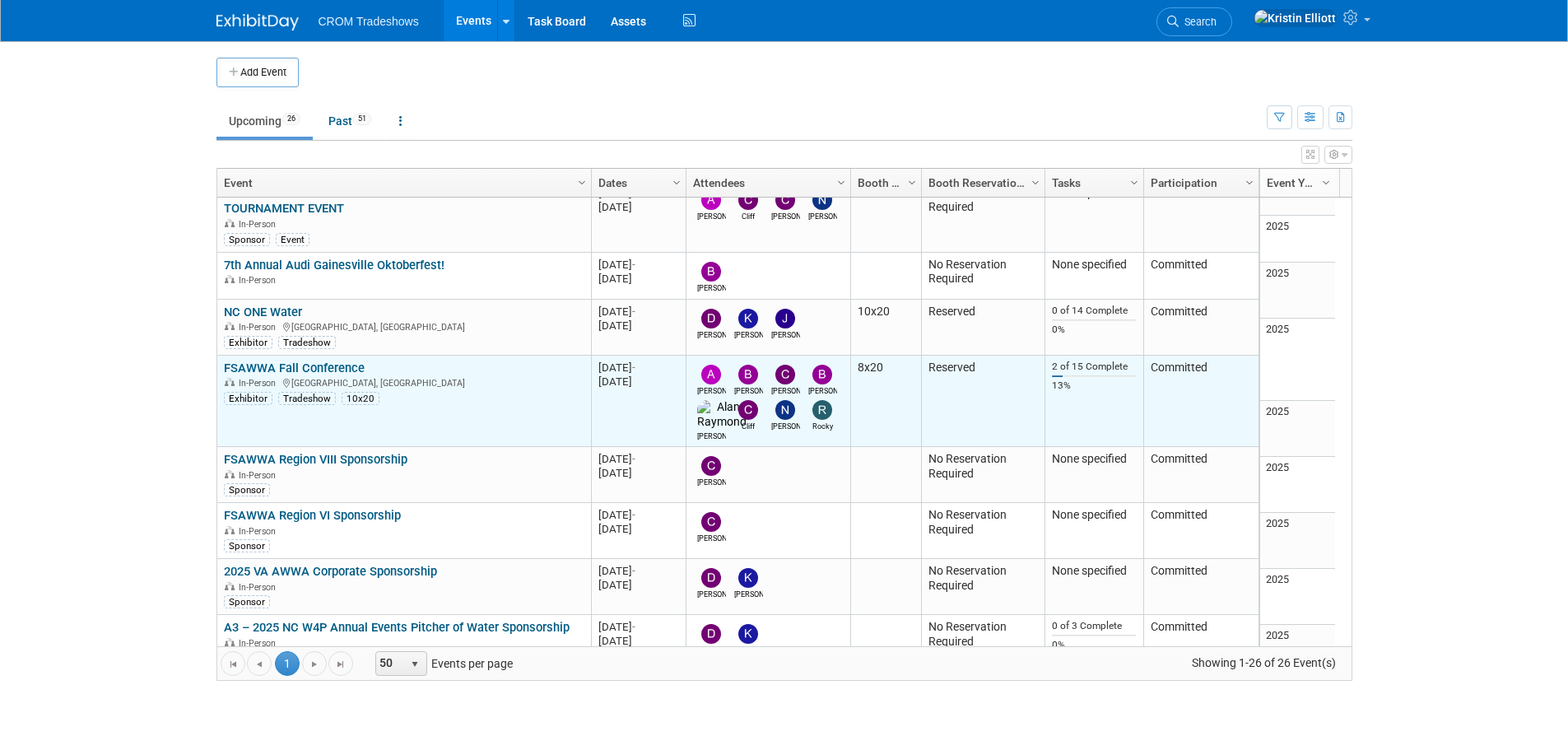
scroll to position [482, 0]
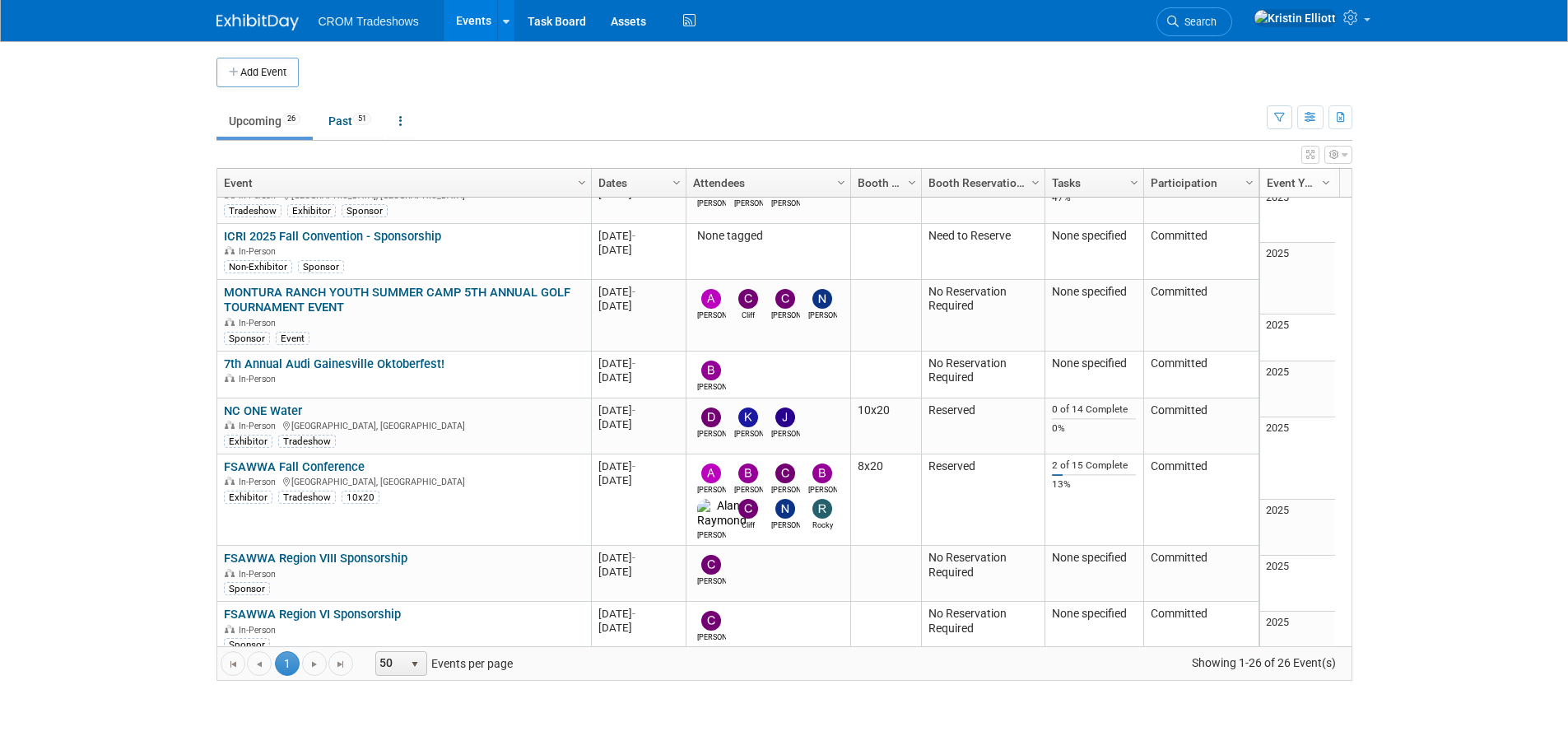
click at [1469, 157] on body "CROM Tradeshows Events Add Event Bulk Upload Events Shareable Event Boards Rece…" at bounding box center [784, 375] width 1568 height 750
click at [1472, 303] on body "CROM Tradeshows Events Add Event Bulk Upload Events Shareable Event Boards Rece…" at bounding box center [784, 375] width 1568 height 750
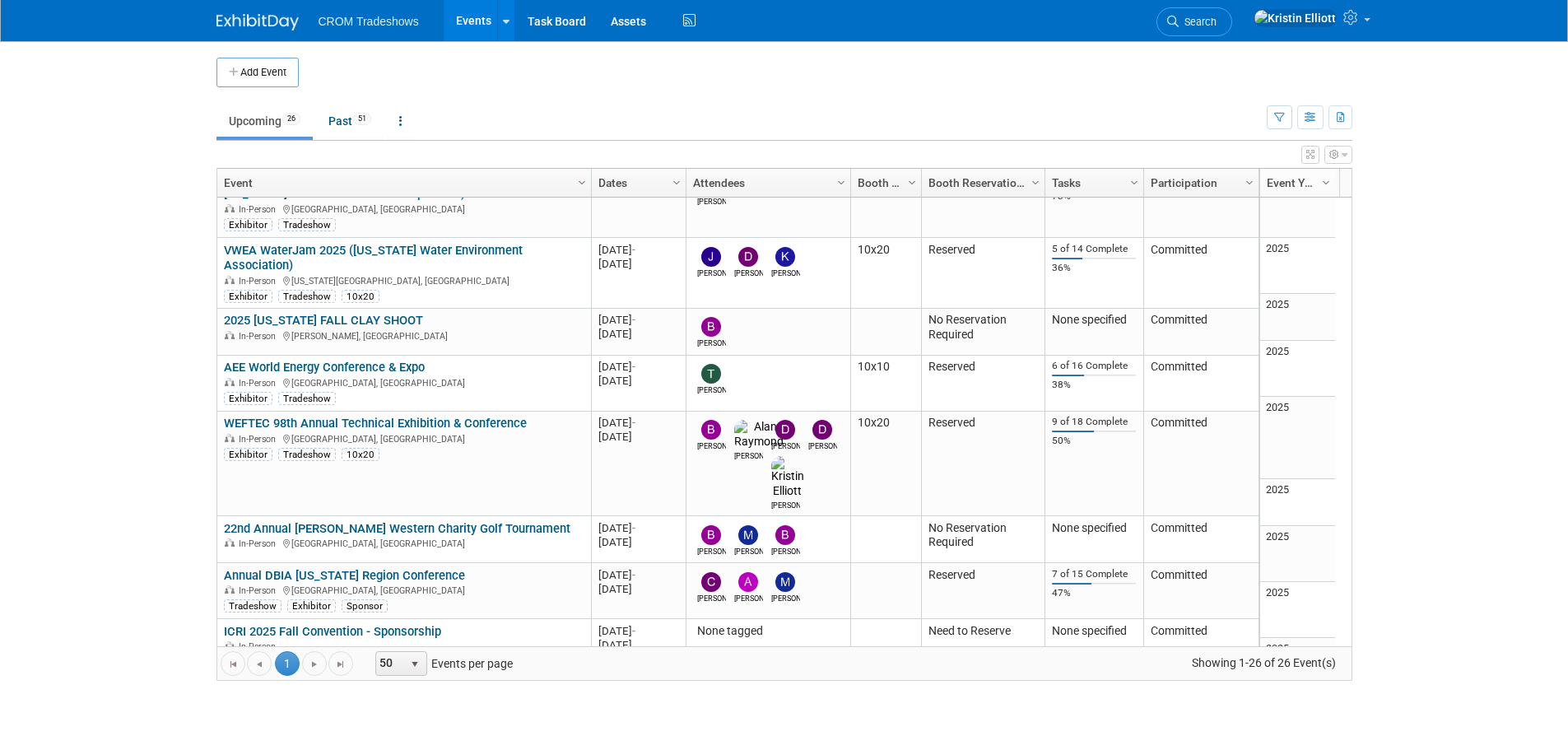
scroll to position [0, 0]
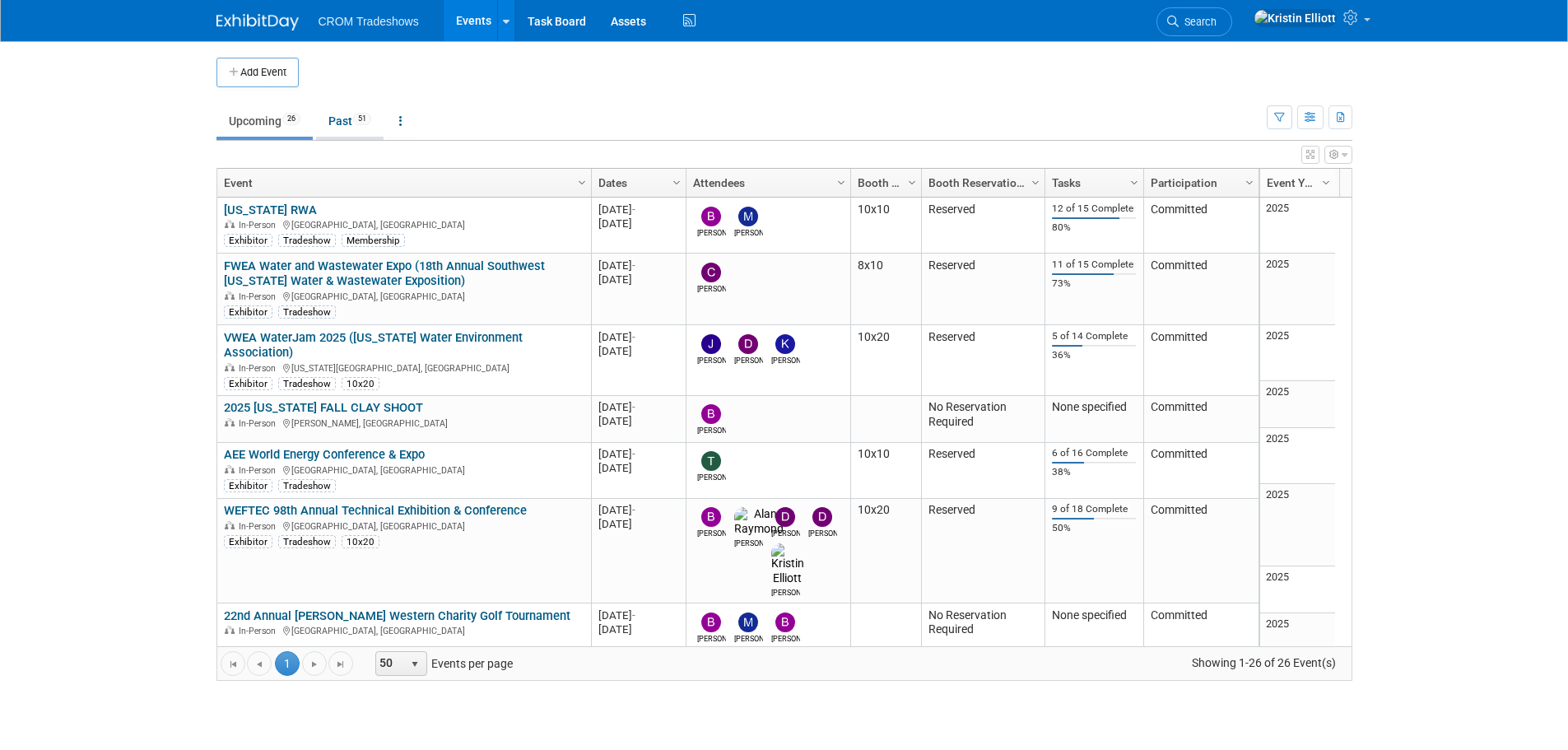
click at [352, 124] on link "Past 51" at bounding box center [350, 121] width 68 height 31
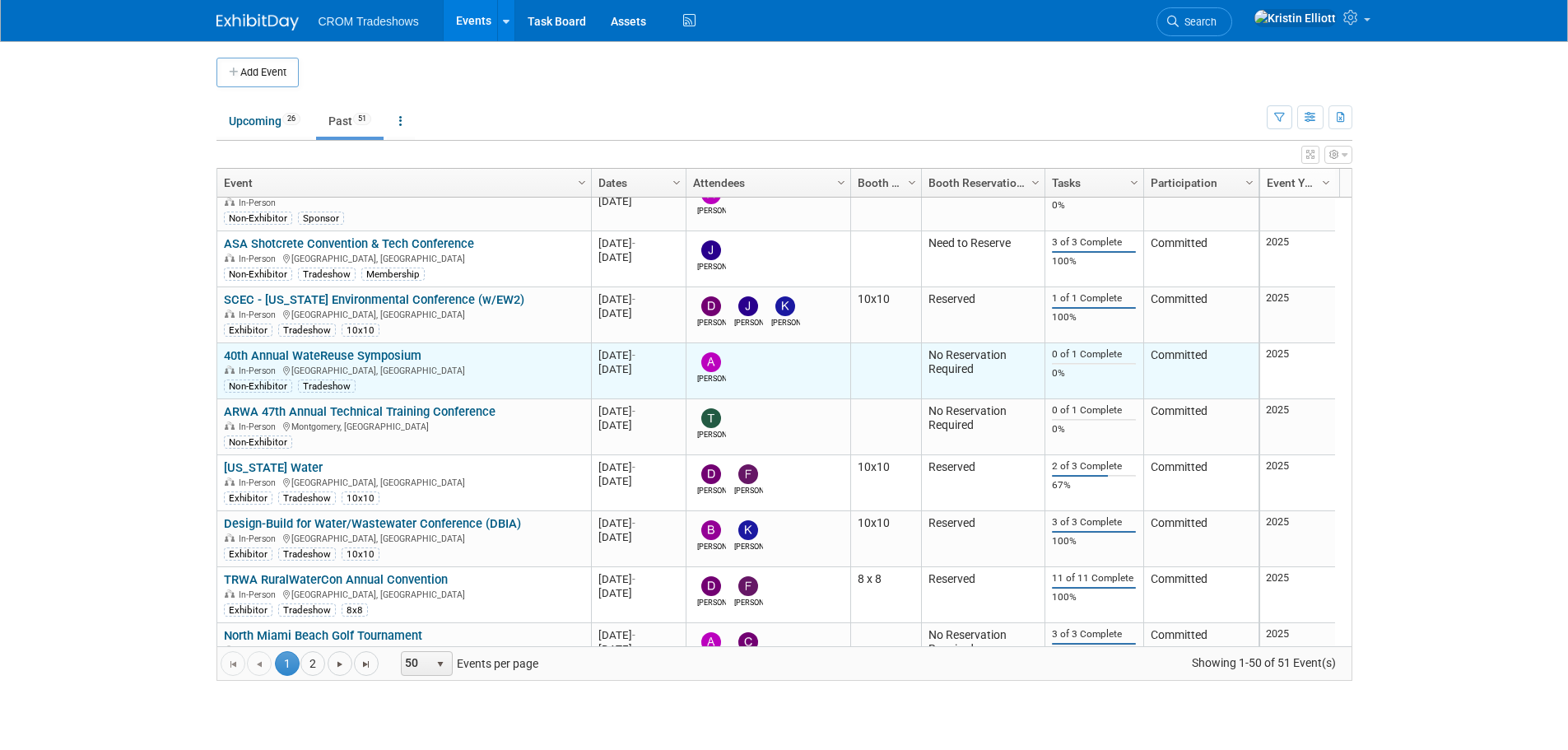
scroll to position [987, 0]
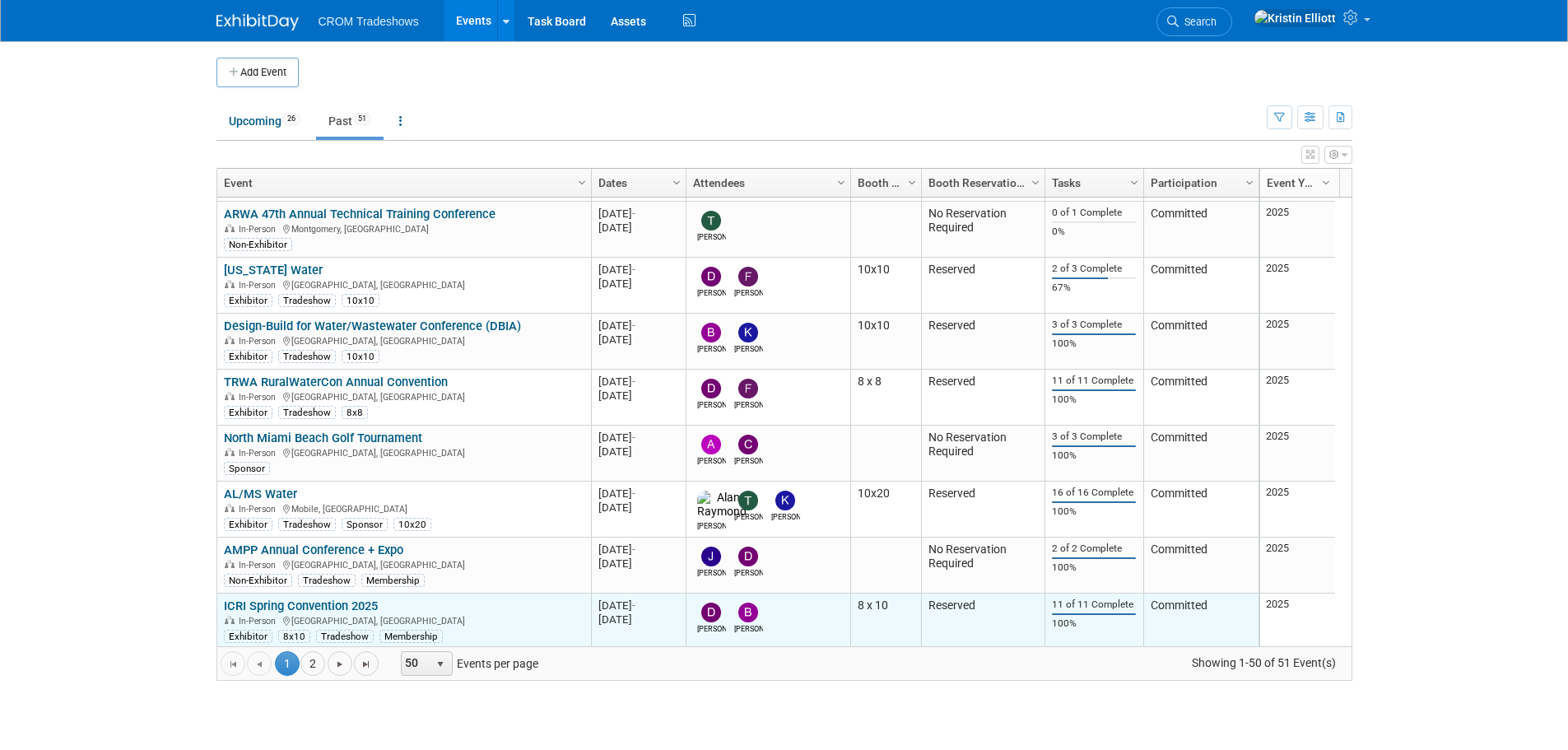
click at [333, 610] on link "ICRI Spring Convention 2025" at bounding box center [301, 606] width 154 height 15
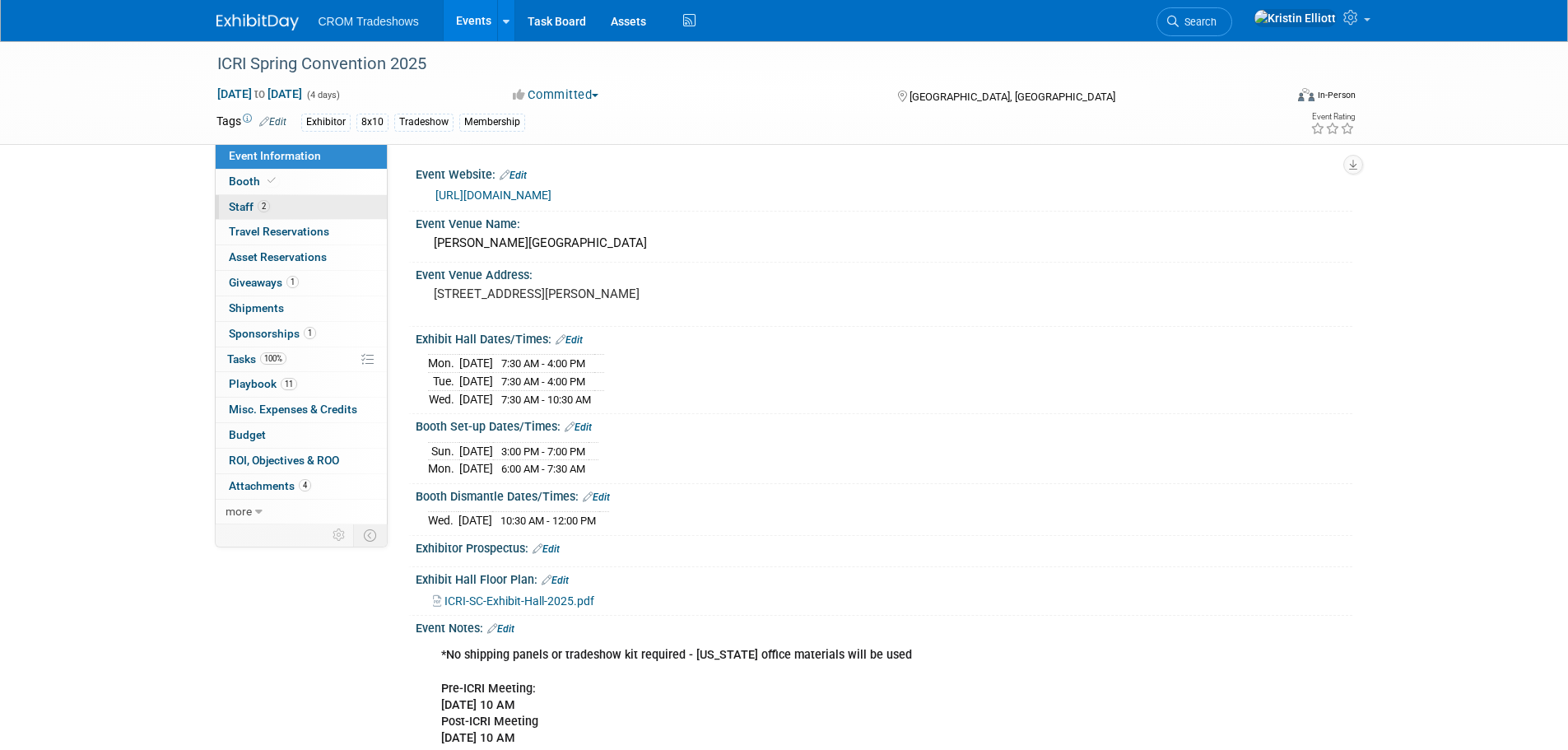
click at [307, 212] on link "2 Staff 2" at bounding box center [301, 207] width 171 height 25
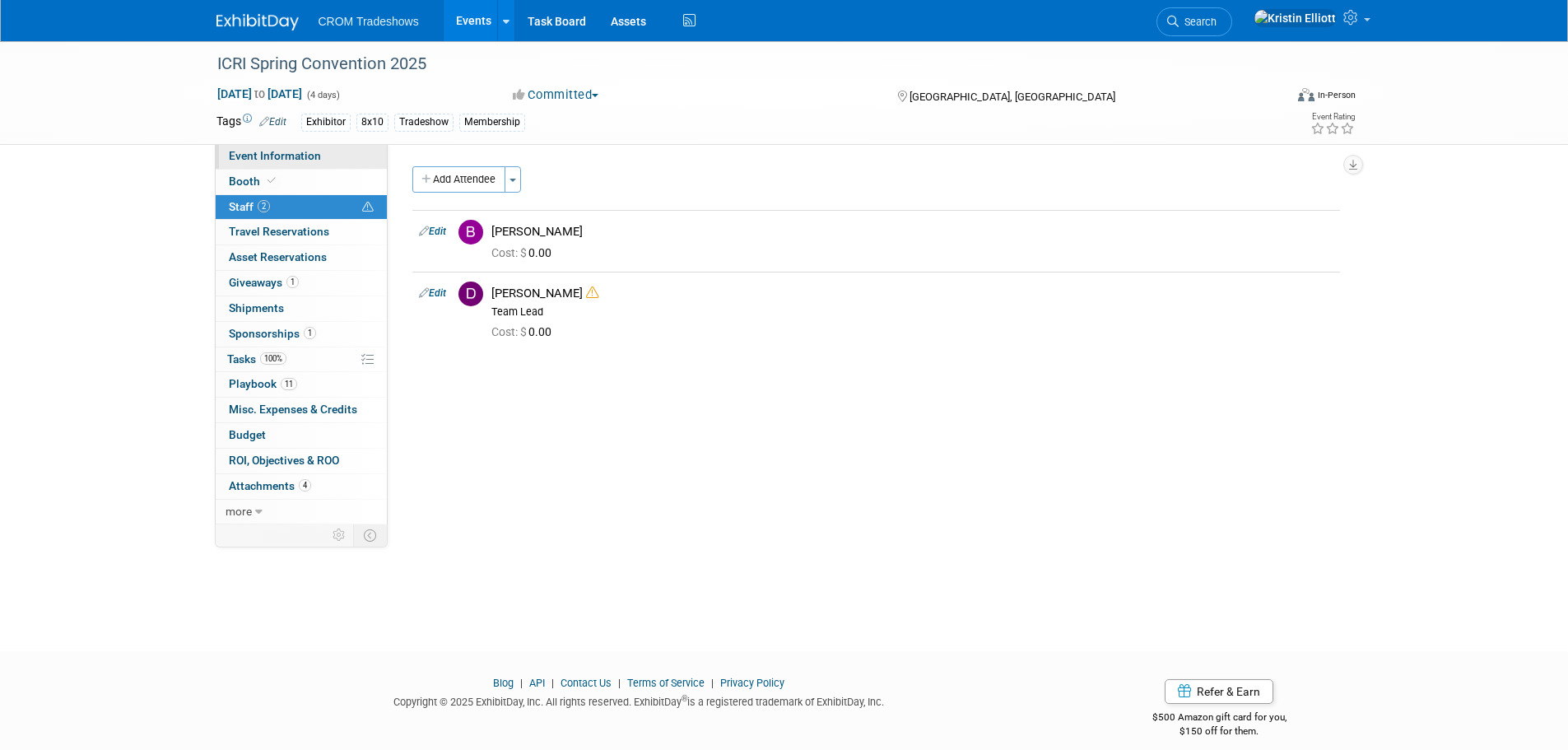
click at [278, 150] on span "Event Information" at bounding box center [275, 155] width 93 height 13
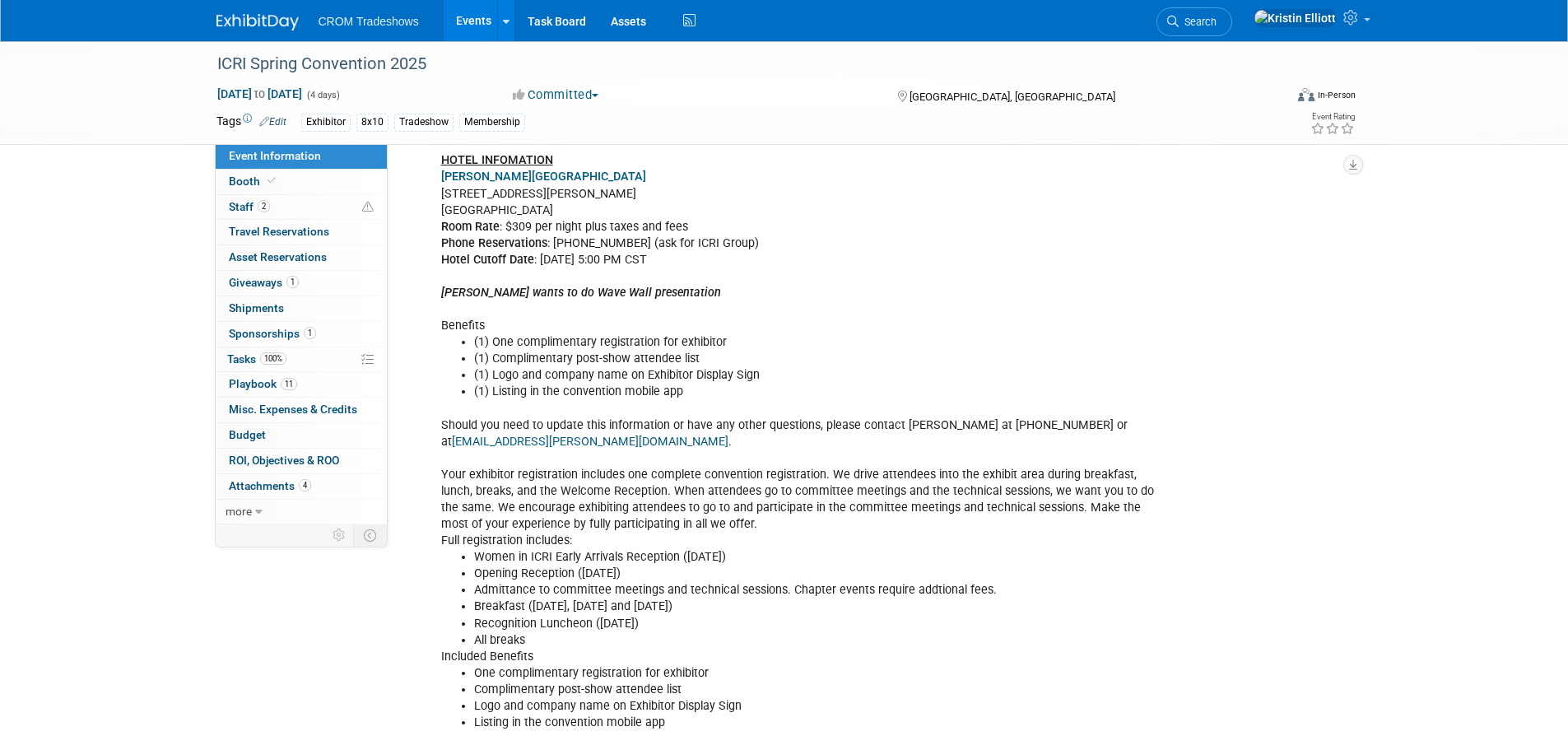
scroll to position [741, 0]
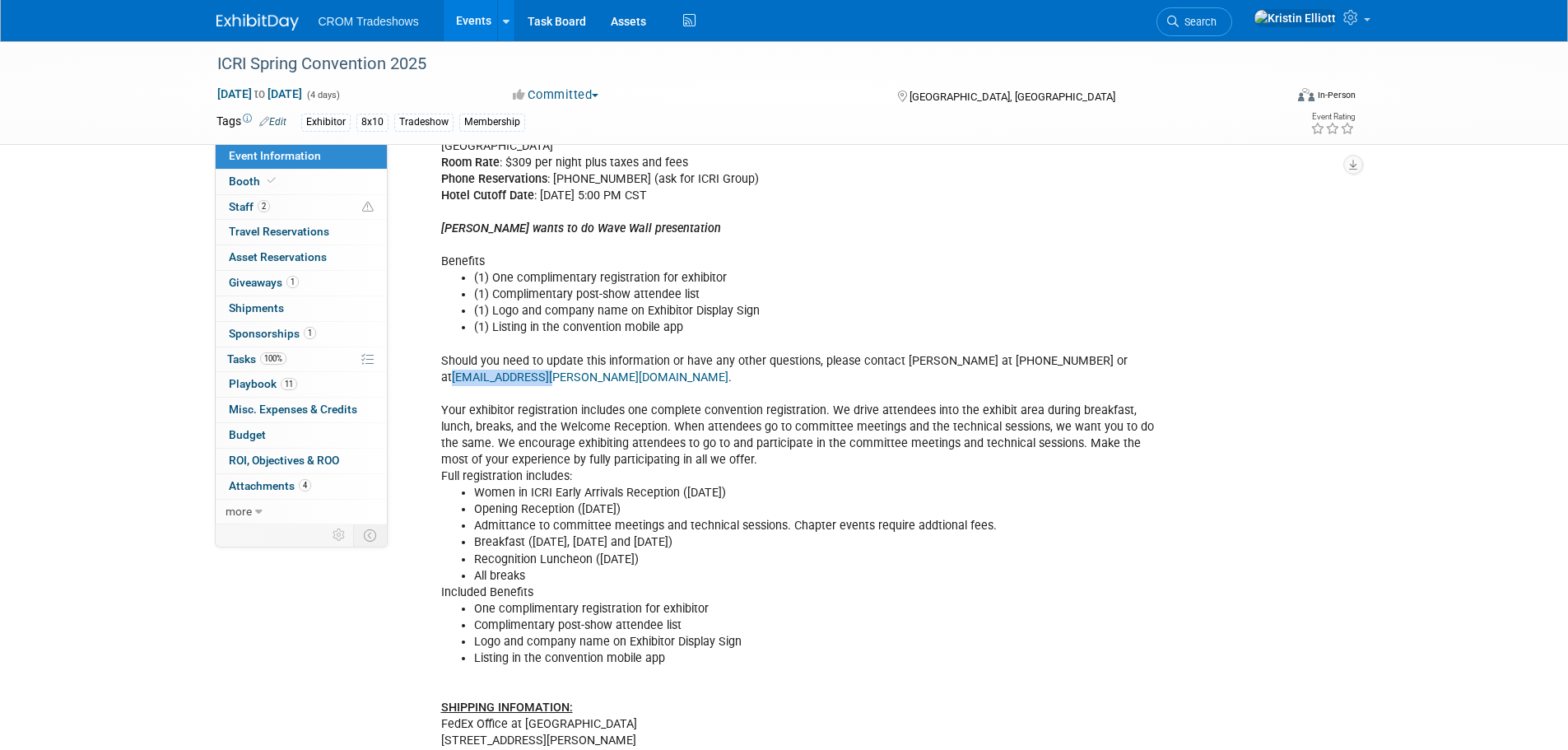
drag, startPoint x: 545, startPoint y: 377, endPoint x: 439, endPoint y: 376, distance: 106.0
click at [439, 376] on div "*No shipping panels or tradeshow kit required - [US_STATE] office materials wil…" at bounding box center [801, 369] width 742 height 942
copy link "[EMAIL_ADDRESS][PERSON_NAME][DOMAIN_NAME]"
click at [270, 334] on span "Sponsorships 1" at bounding box center [272, 333] width 87 height 13
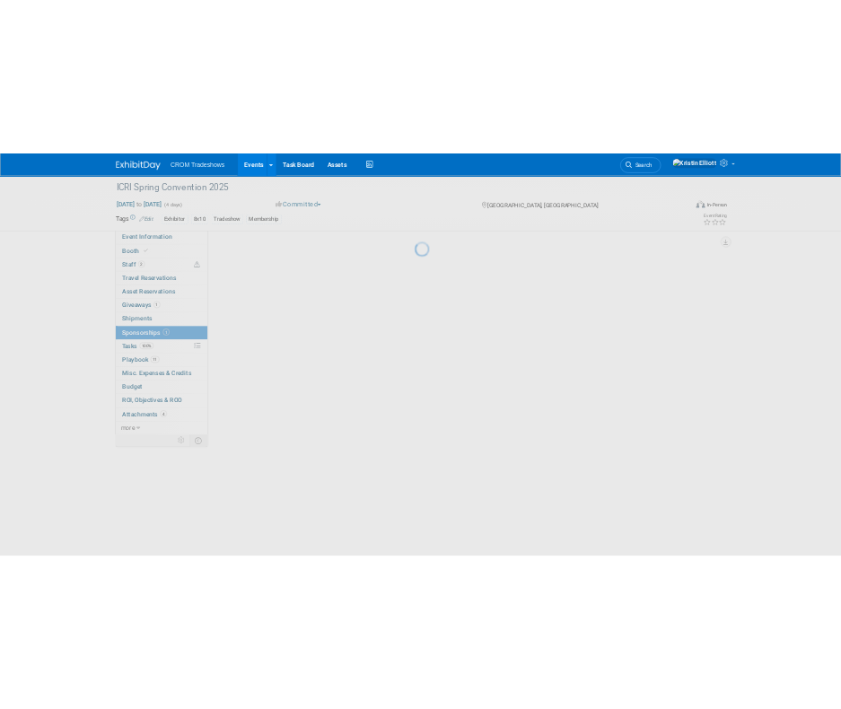
scroll to position [0, 0]
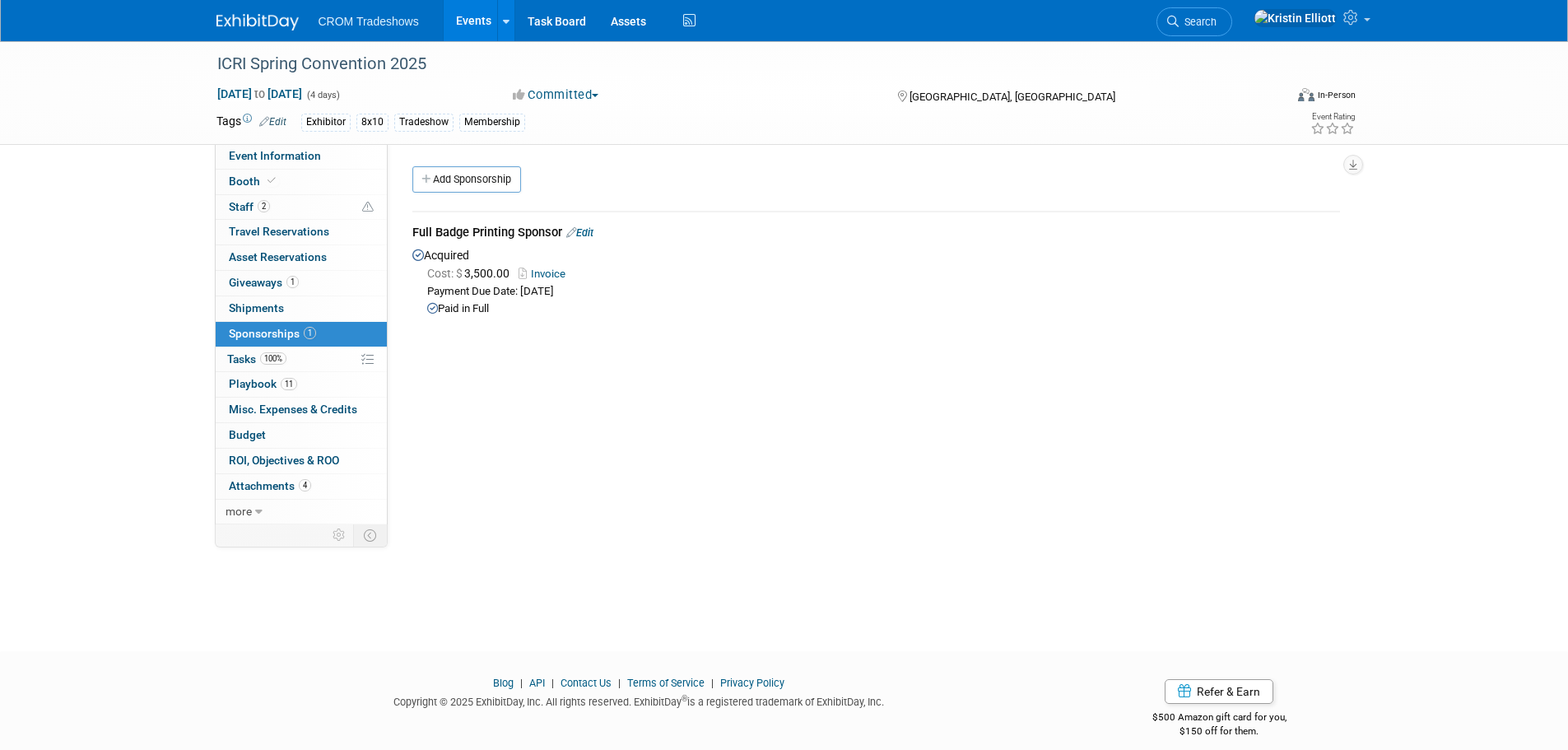
click at [526, 232] on div "Full Badge Printing Sponsor Edit" at bounding box center [877, 234] width 928 height 20
drag, startPoint x: 560, startPoint y: 233, endPoint x: 414, endPoint y: 232, distance: 146.0
click at [414, 232] on div "Full Badge Printing Sponsor Edit" at bounding box center [877, 234] width 928 height 20
copy div "Full Badge Printing Sponsor"
click at [555, 276] on link "Invoice" at bounding box center [546, 273] width 53 height 12
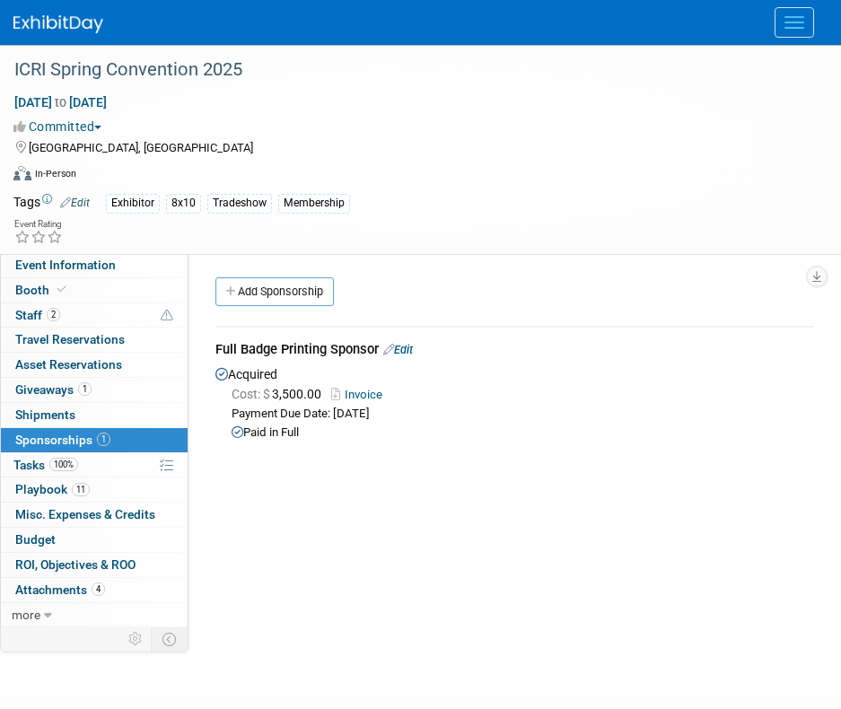
click at [611, 410] on div "Payment Due Date: [DATE]" at bounding box center [523, 414] width 583 height 17
